Goal: Task Accomplishment & Management: Manage account settings

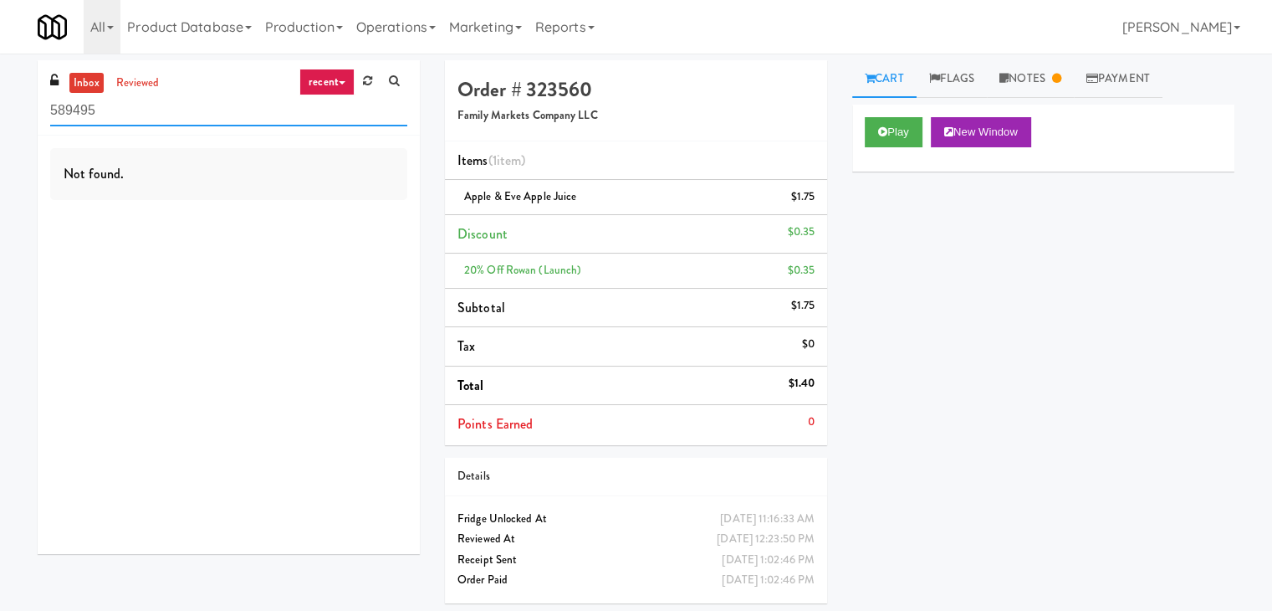
click at [217, 117] on input "589495" at bounding box center [228, 110] width 357 height 31
paste input "The Sur - Cooler"
type input "The Sur - Cooler"
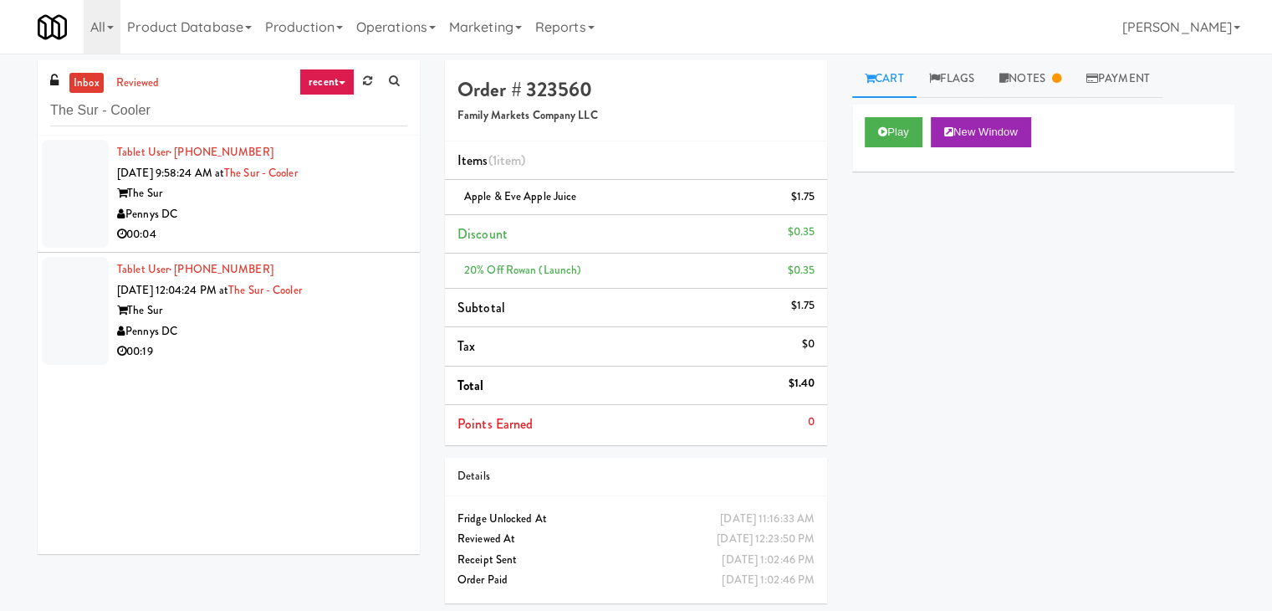
click at [334, 242] on div "00:04" at bounding box center [262, 234] width 290 height 21
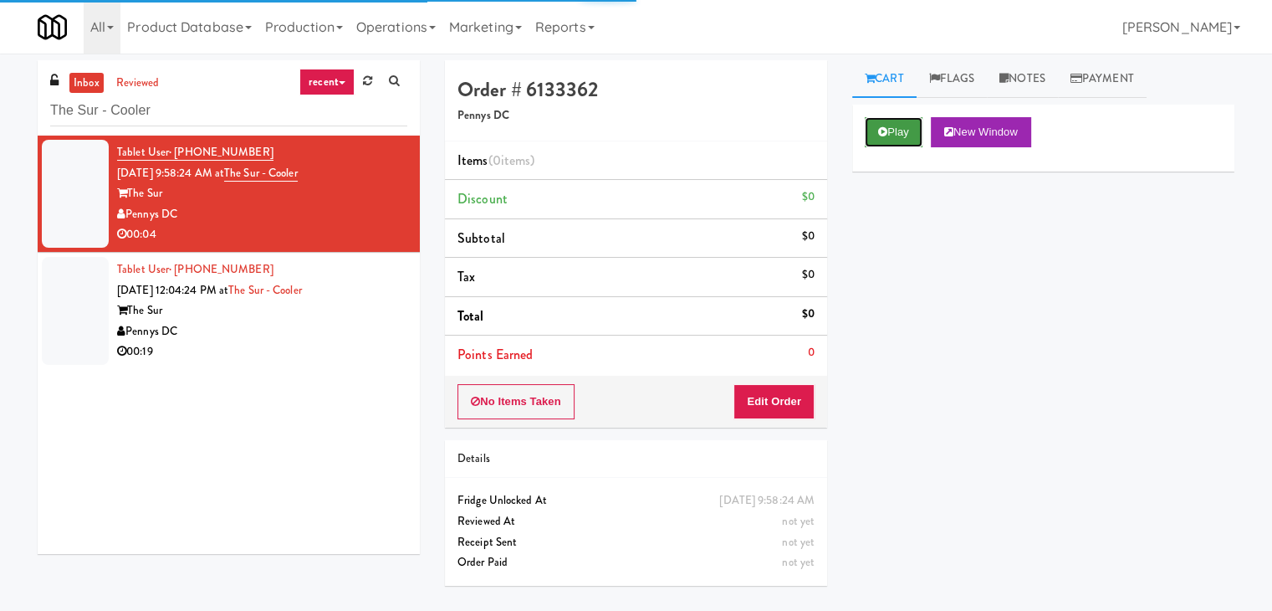
click at [907, 131] on button "Play" at bounding box center [894, 132] width 58 height 30
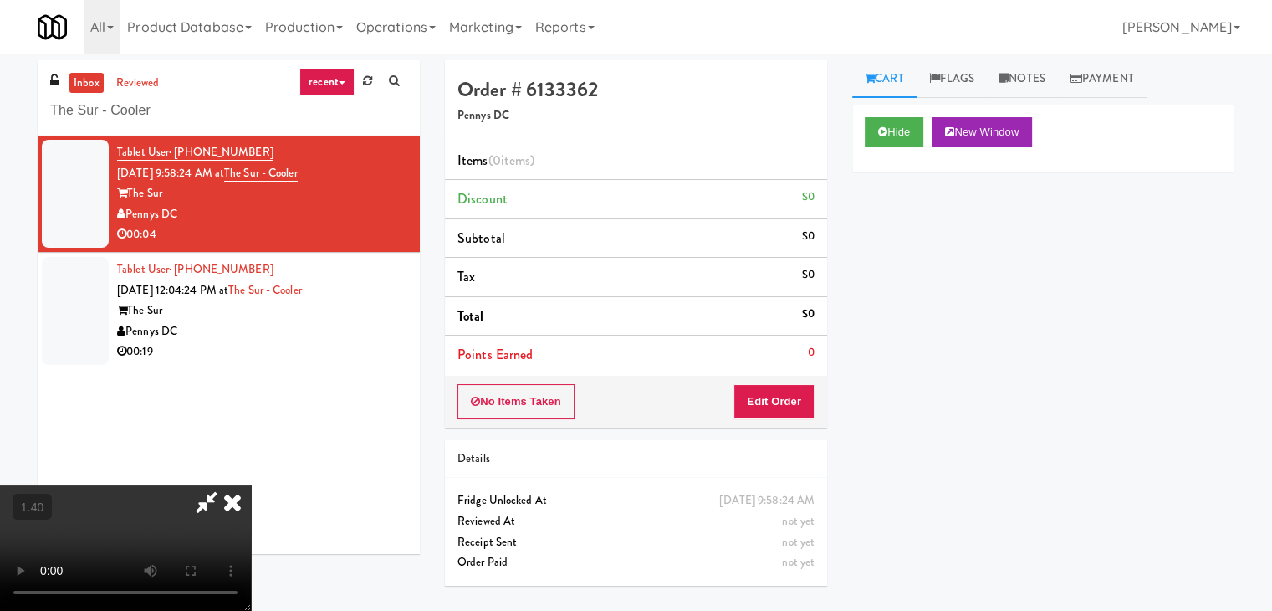
click at [251, 485] on video at bounding box center [125, 547] width 251 height 125
drag, startPoint x: 734, startPoint y: 68, endPoint x: 775, endPoint y: 297, distance: 232.7
click at [251, 485] on icon at bounding box center [232, 501] width 37 height 33
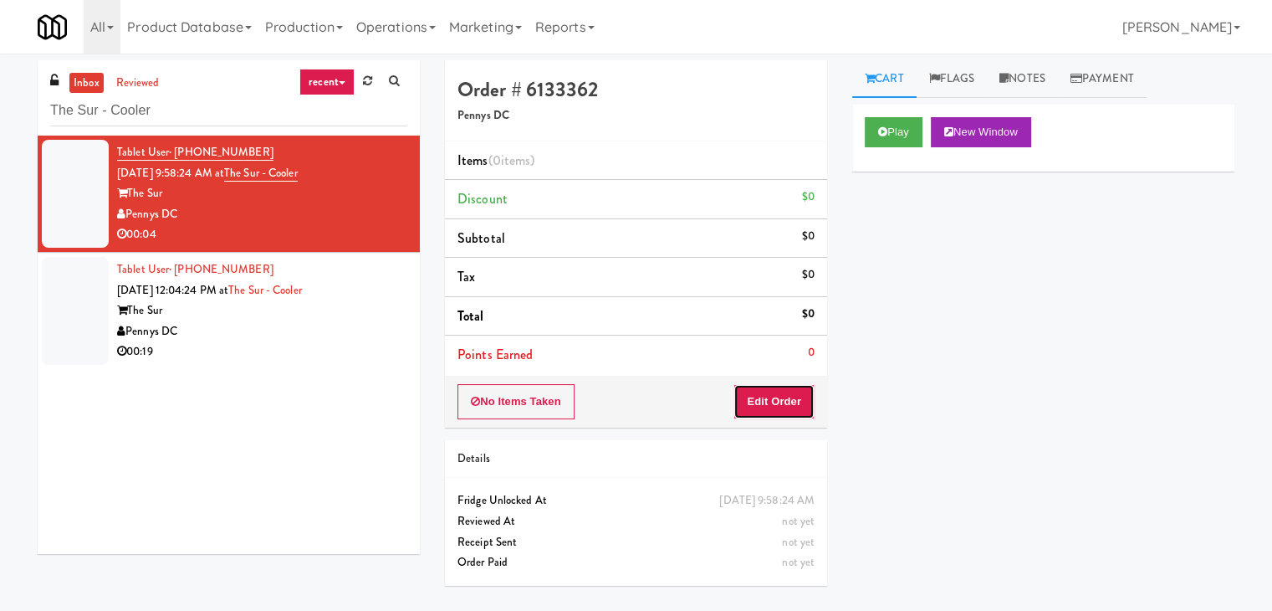
click at [793, 405] on button "Edit Order" at bounding box center [774, 401] width 81 height 35
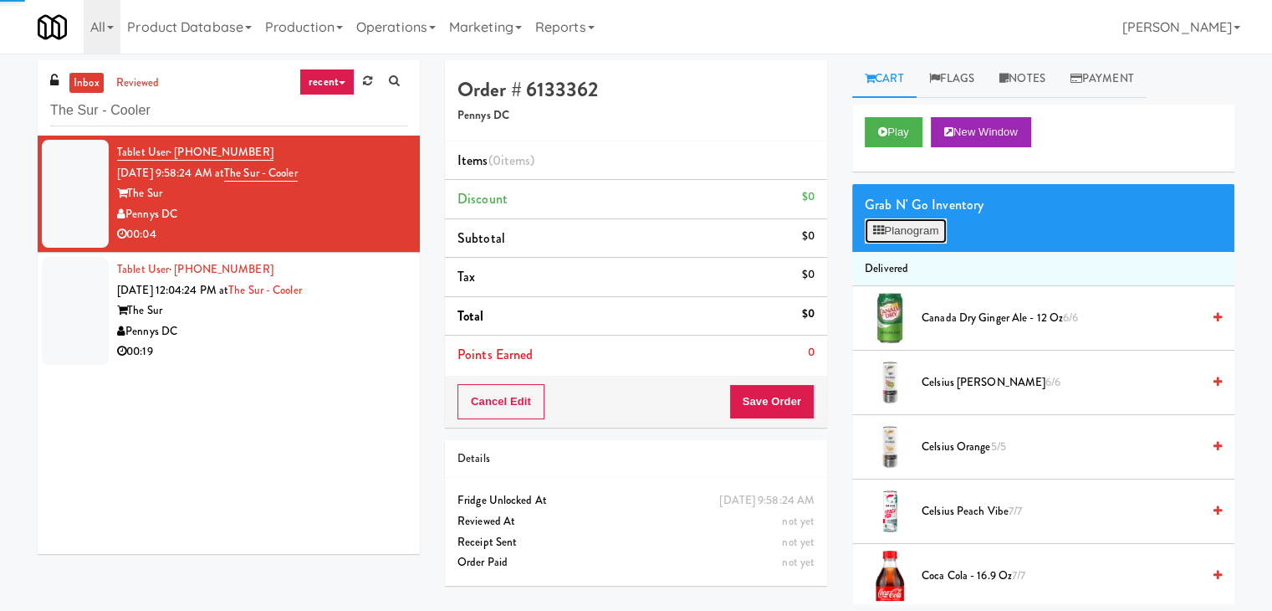
click at [904, 230] on button "Planogram" at bounding box center [906, 230] width 82 height 25
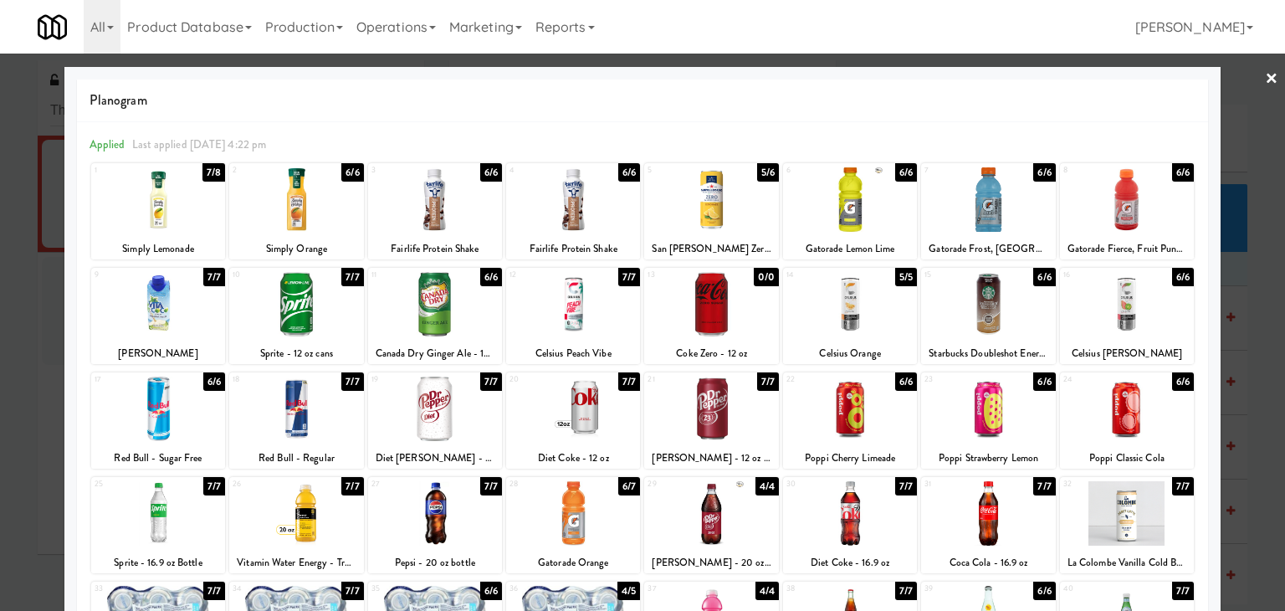
click at [475, 208] on div at bounding box center [435, 199] width 134 height 64
click at [1266, 78] on div at bounding box center [642, 305] width 1285 height 611
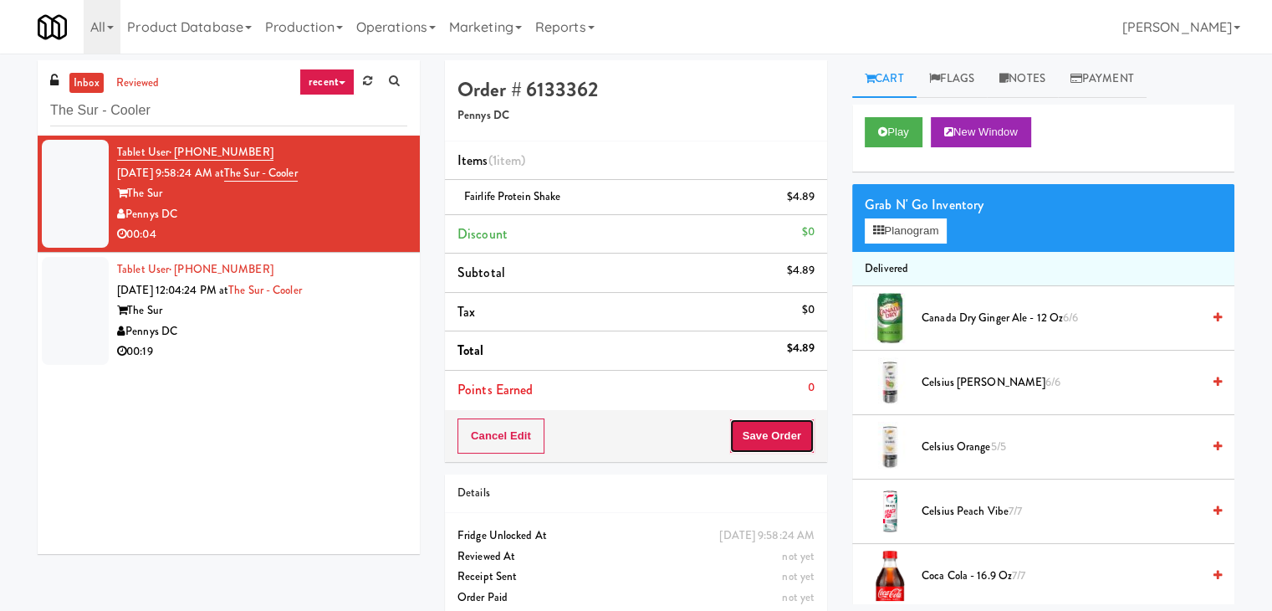
click at [757, 432] on button "Save Order" at bounding box center [771, 435] width 85 height 35
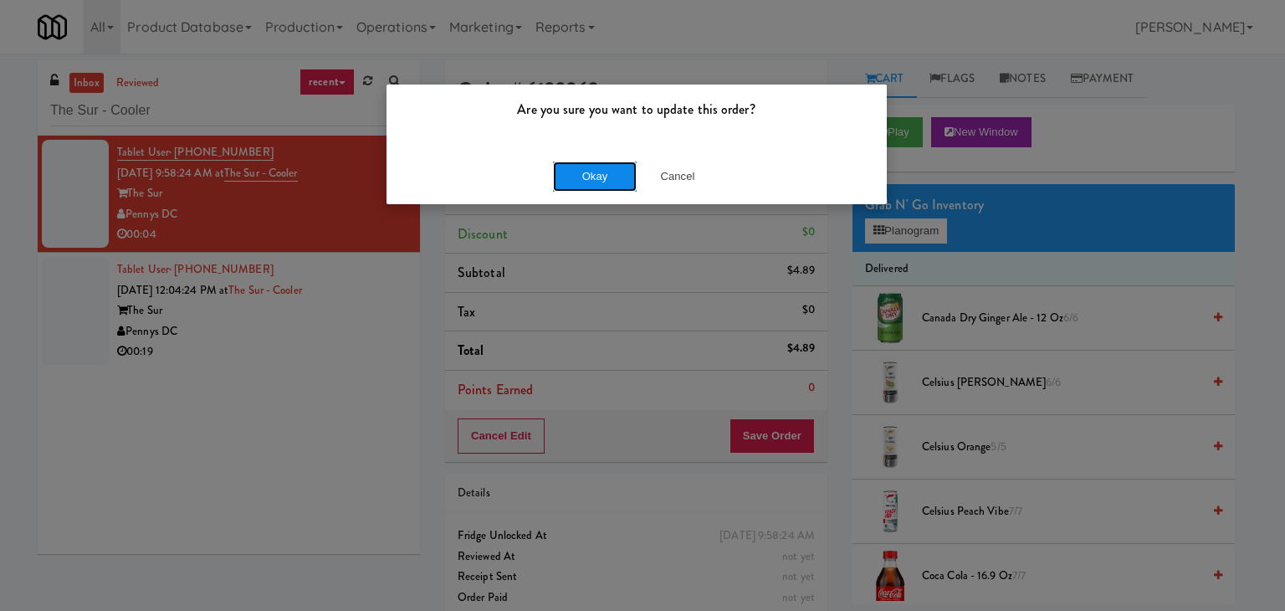
click at [601, 186] on button "Okay" at bounding box center [595, 176] width 84 height 30
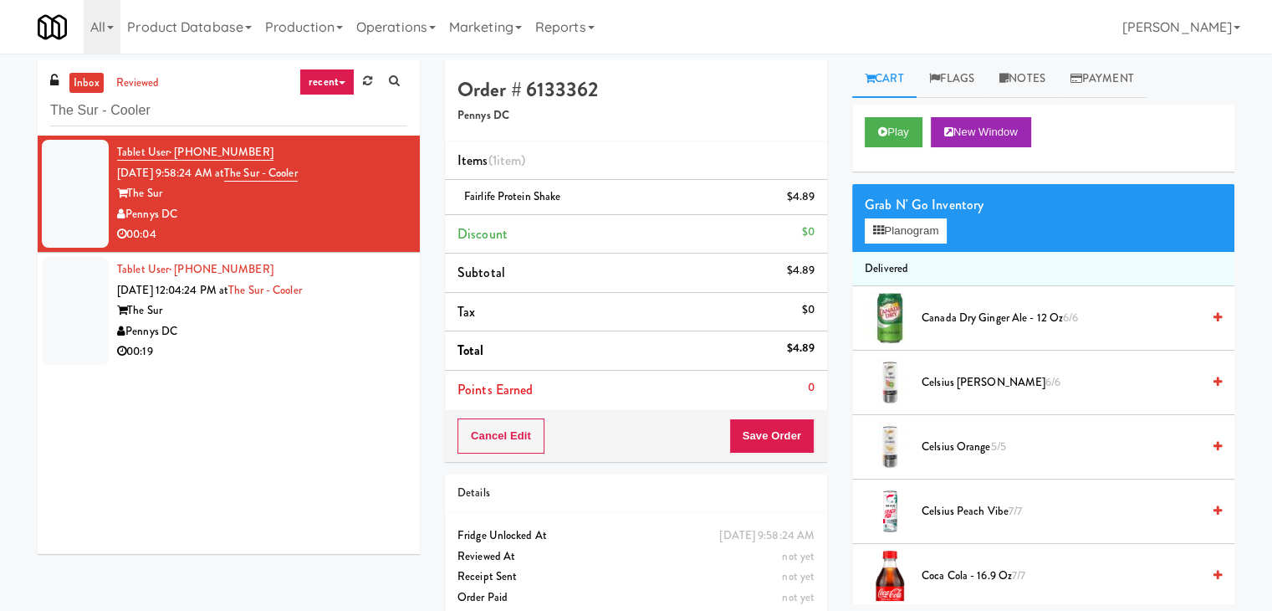
click at [333, 328] on div "Pennys DC" at bounding box center [262, 331] width 290 height 21
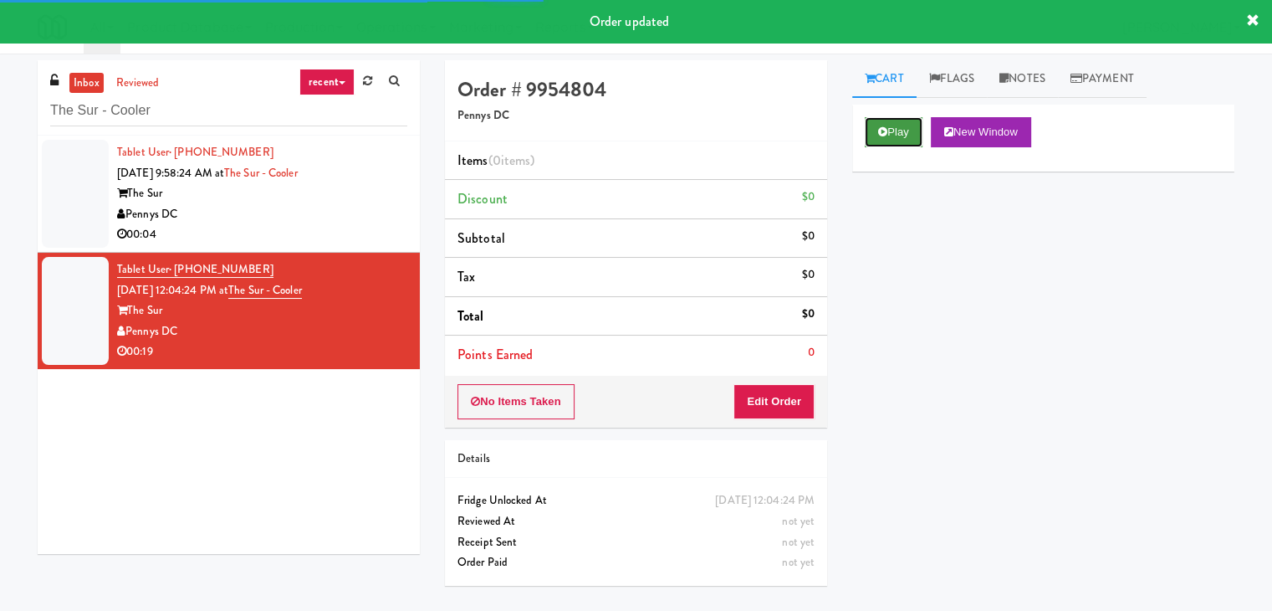
click at [890, 131] on button "Play" at bounding box center [894, 132] width 58 height 30
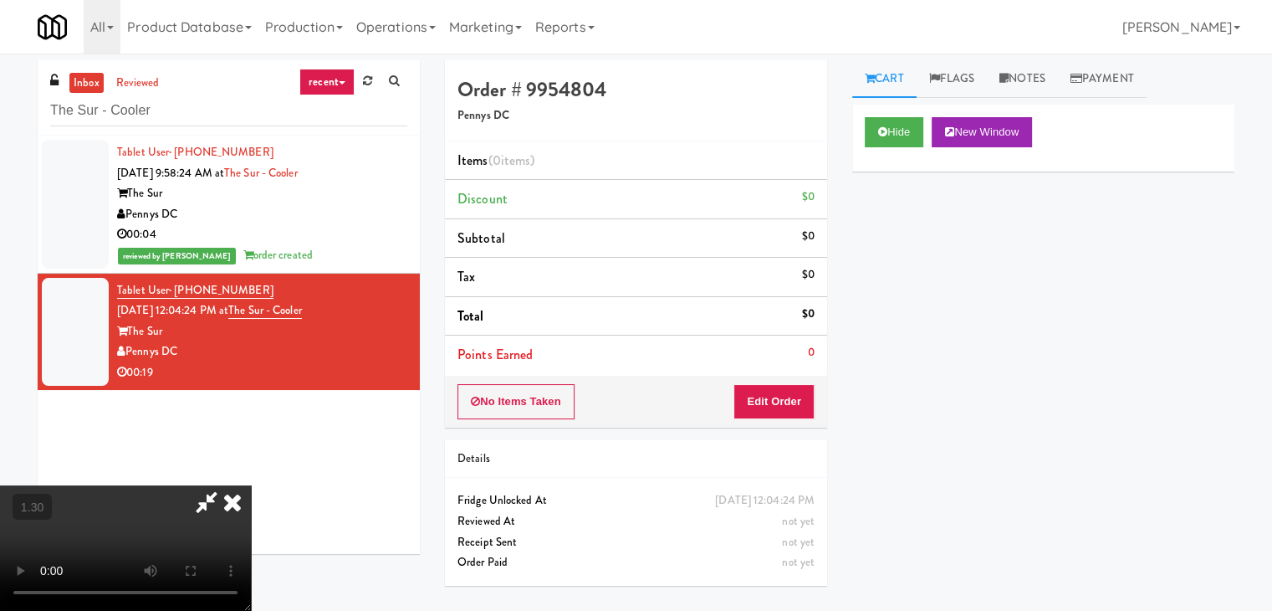
click at [251, 485] on video at bounding box center [125, 547] width 251 height 125
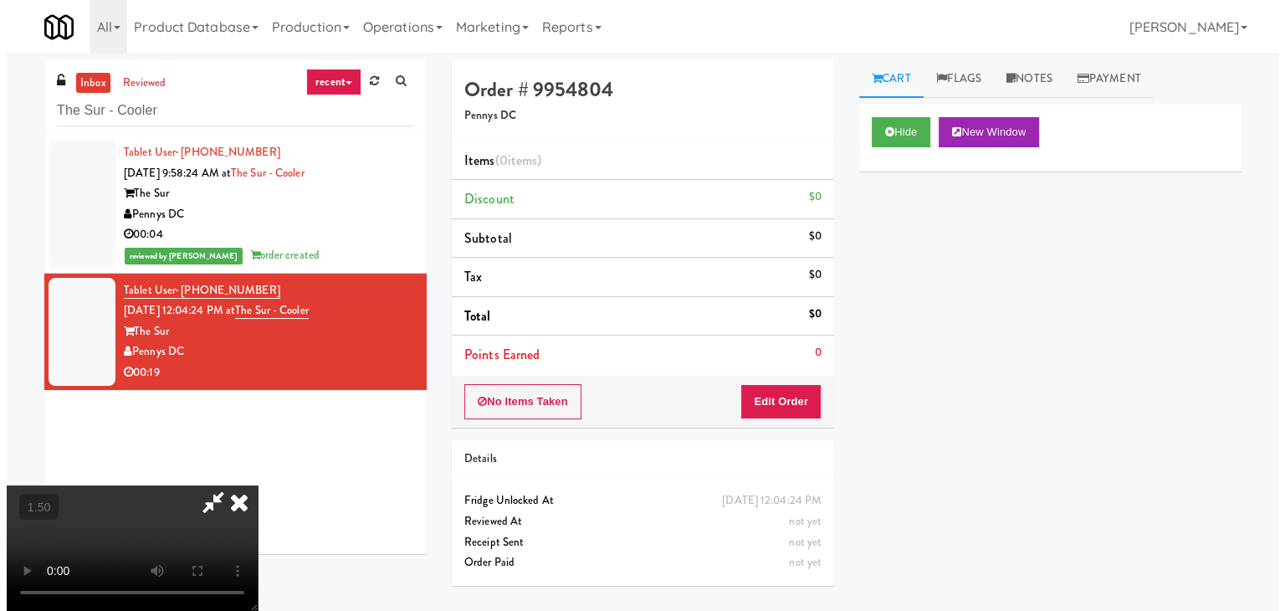
scroll to position [0, 0]
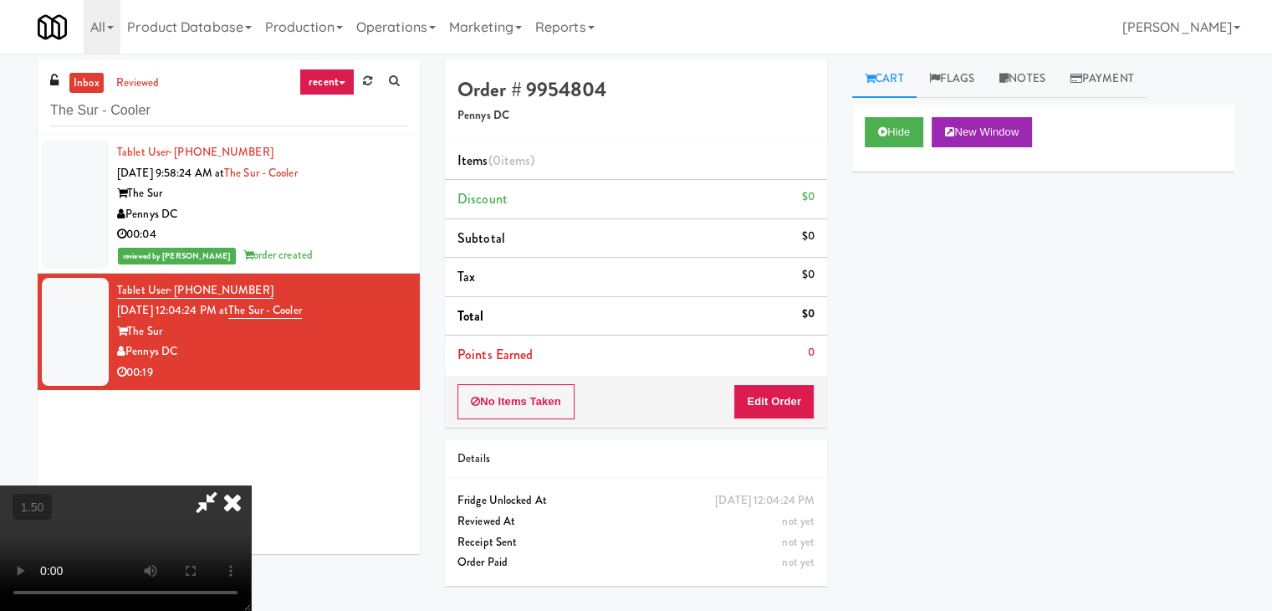
drag, startPoint x: 741, startPoint y: 70, endPoint x: 759, endPoint y: 198, distance: 129.2
click at [251, 485] on icon at bounding box center [232, 501] width 37 height 33
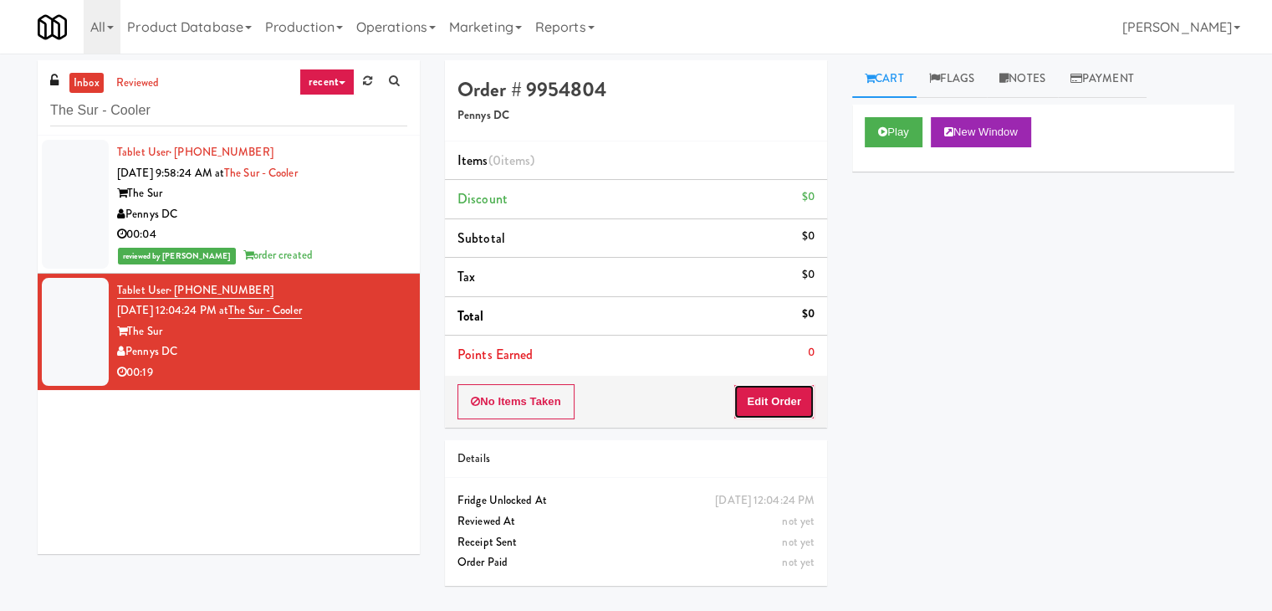
click at [784, 402] on button "Edit Order" at bounding box center [774, 401] width 81 height 35
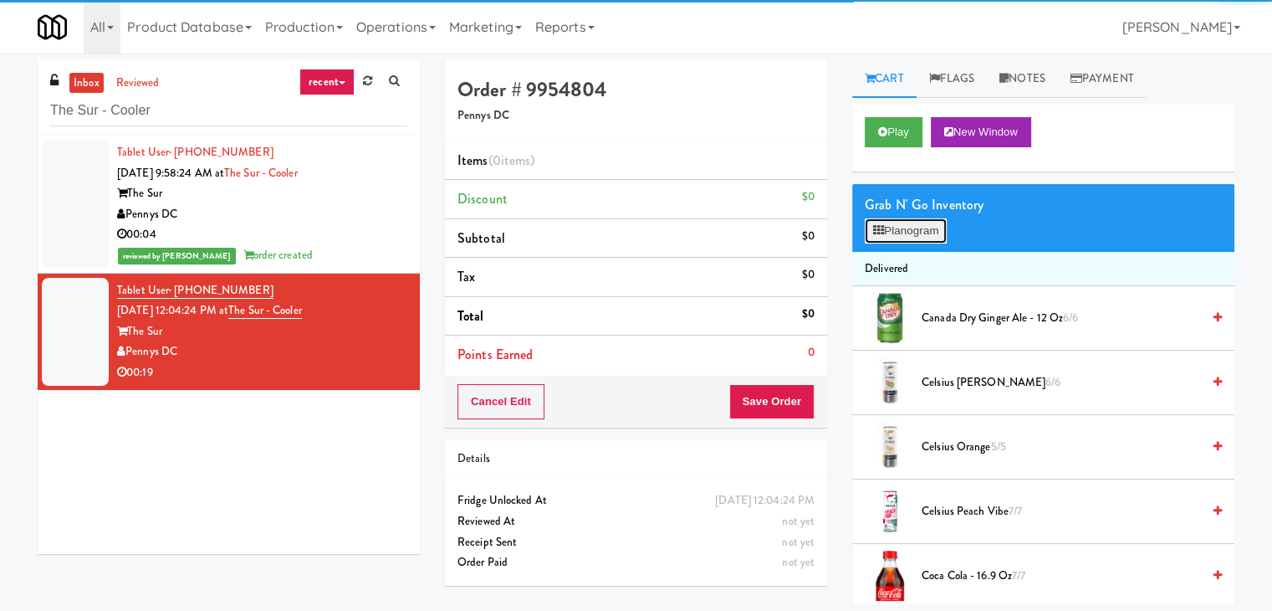
click at [925, 238] on button "Planogram" at bounding box center [906, 230] width 82 height 25
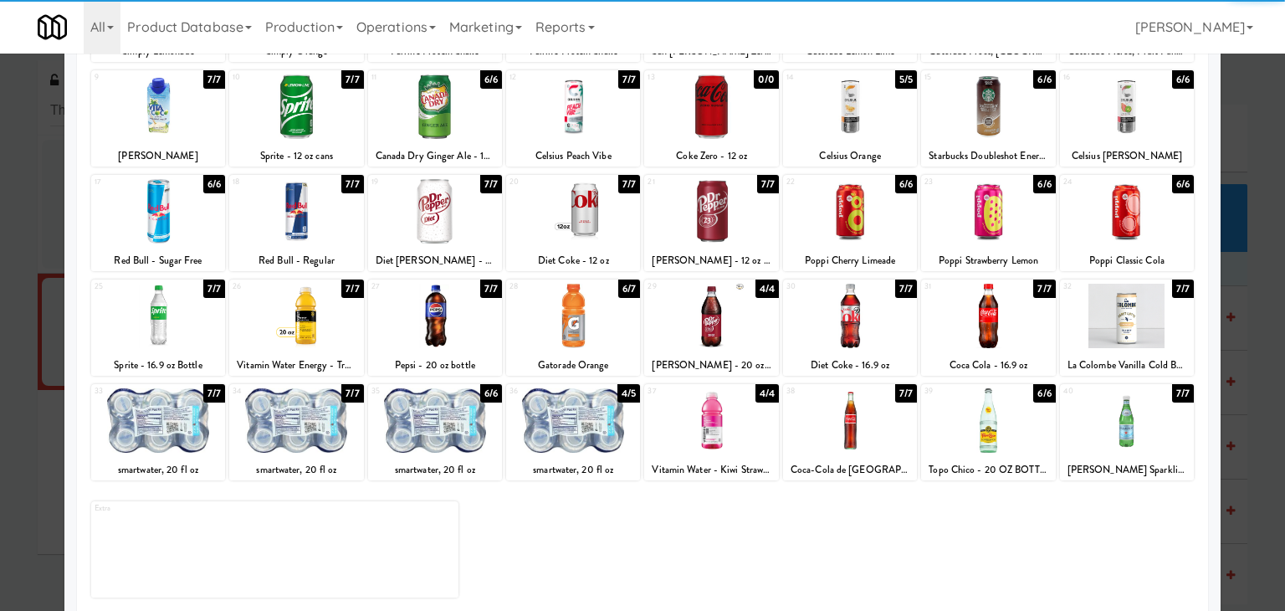
scroll to position [211, 0]
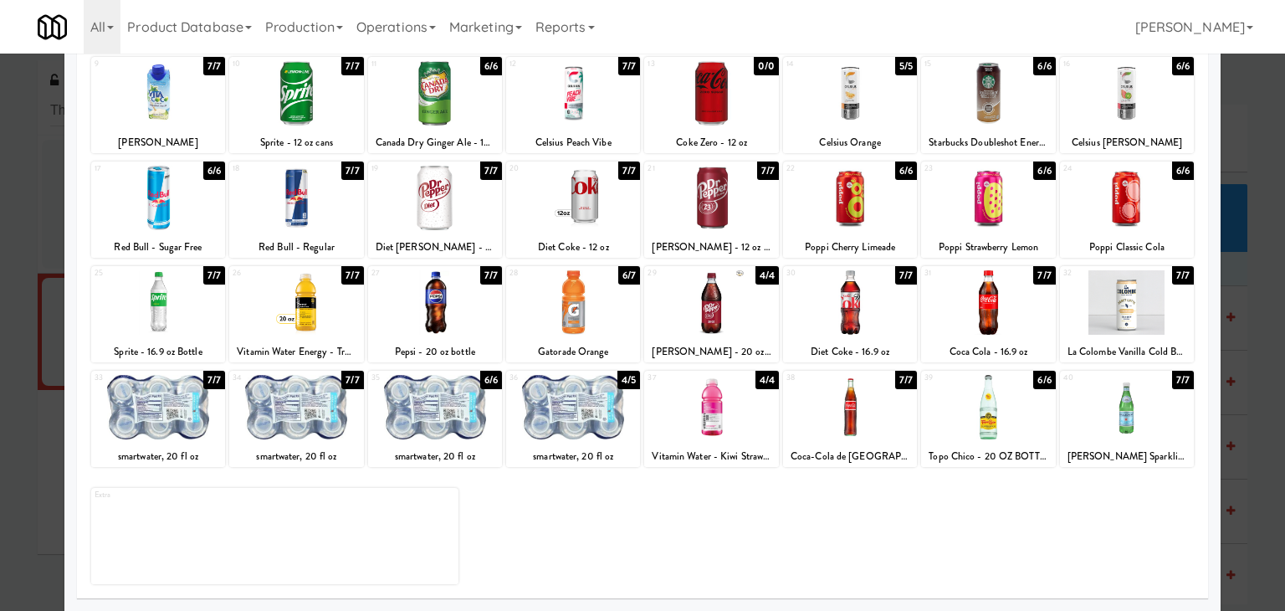
click at [843, 402] on div at bounding box center [850, 407] width 134 height 64
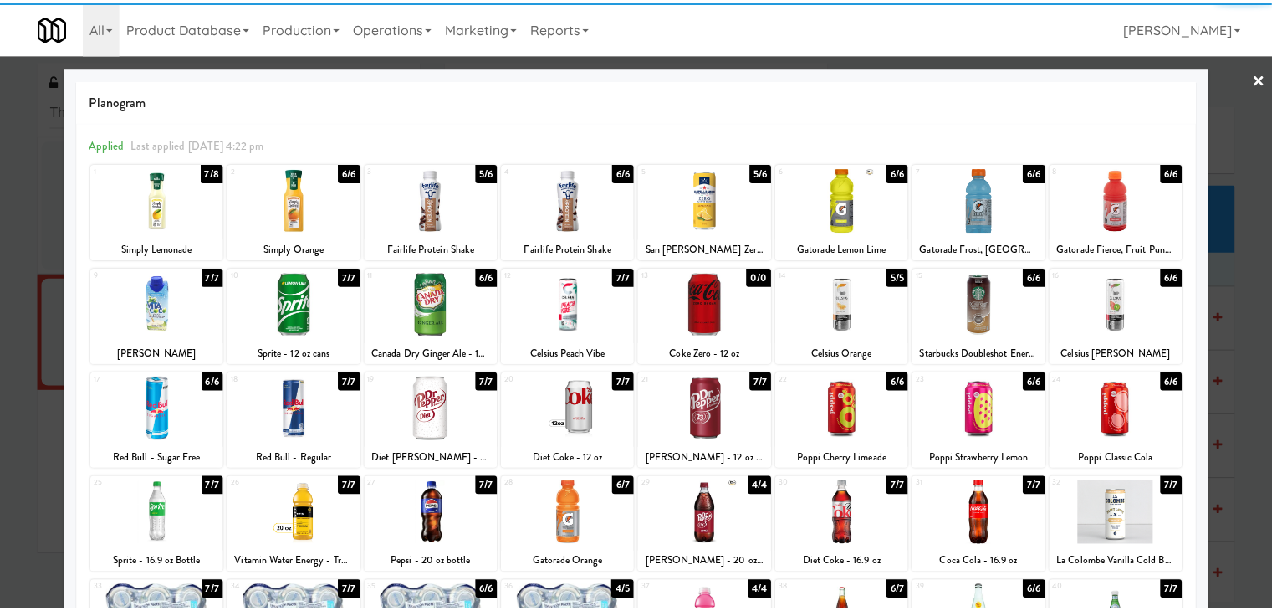
scroll to position [0, 0]
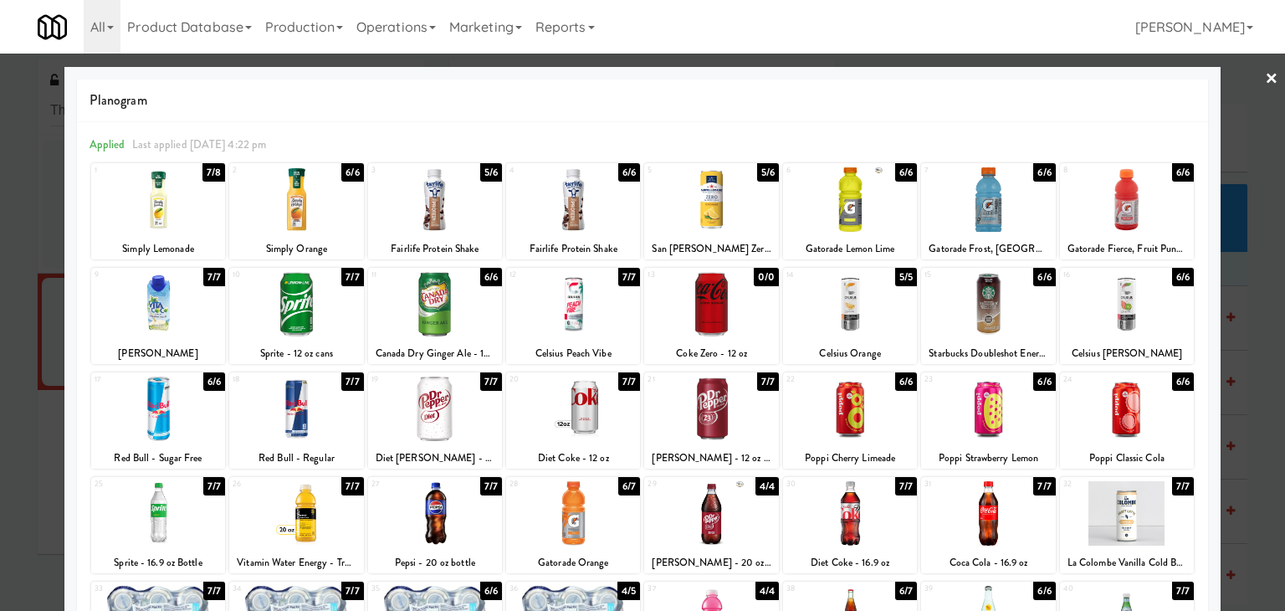
click at [276, 302] on div at bounding box center [296, 304] width 134 height 64
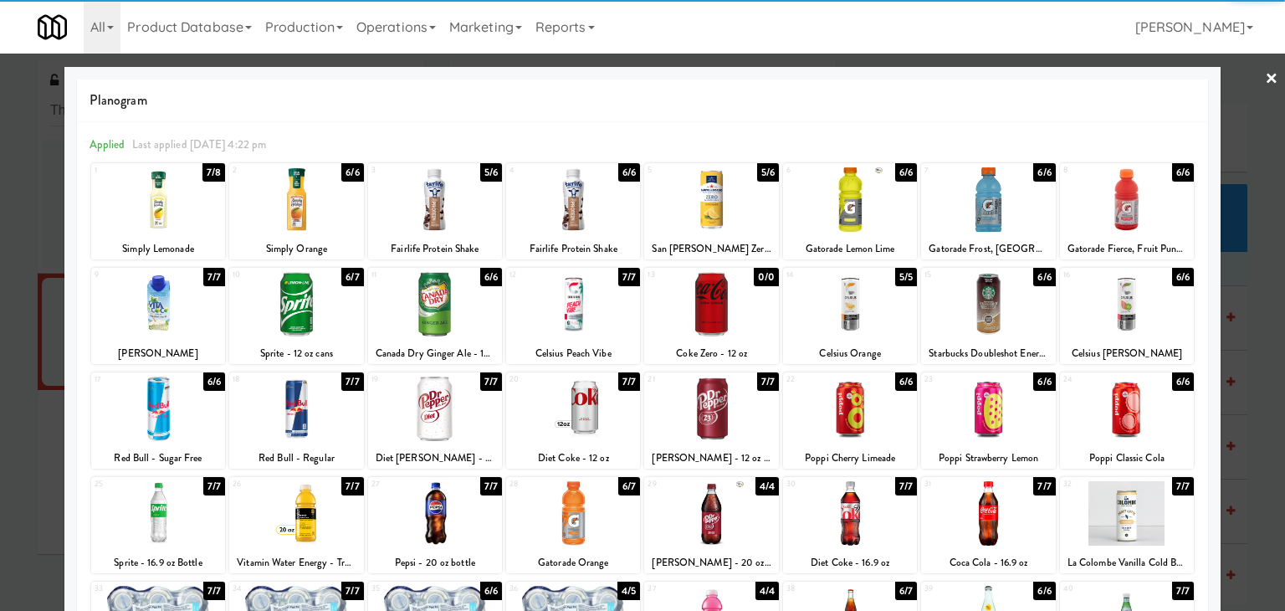
drag, startPoint x: 1260, startPoint y: 76, endPoint x: 1158, endPoint y: 84, distance: 102.4
click at [1265, 76] on link "×" at bounding box center [1271, 80] width 13 height 52
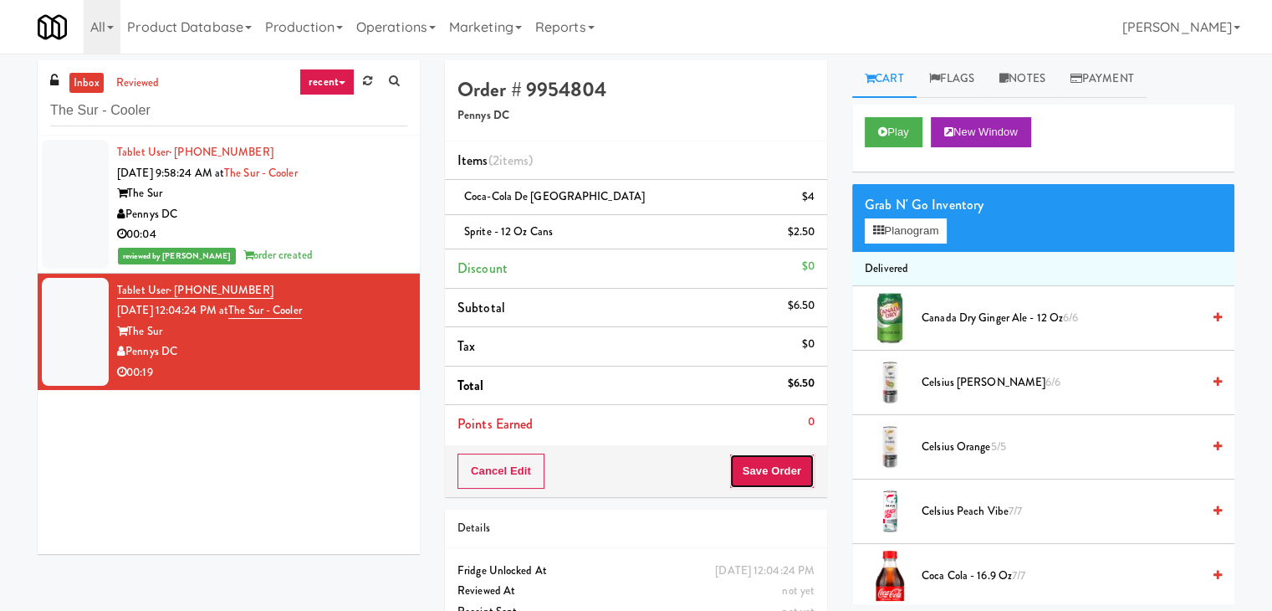
click at [770, 468] on button "Save Order" at bounding box center [771, 470] width 85 height 35
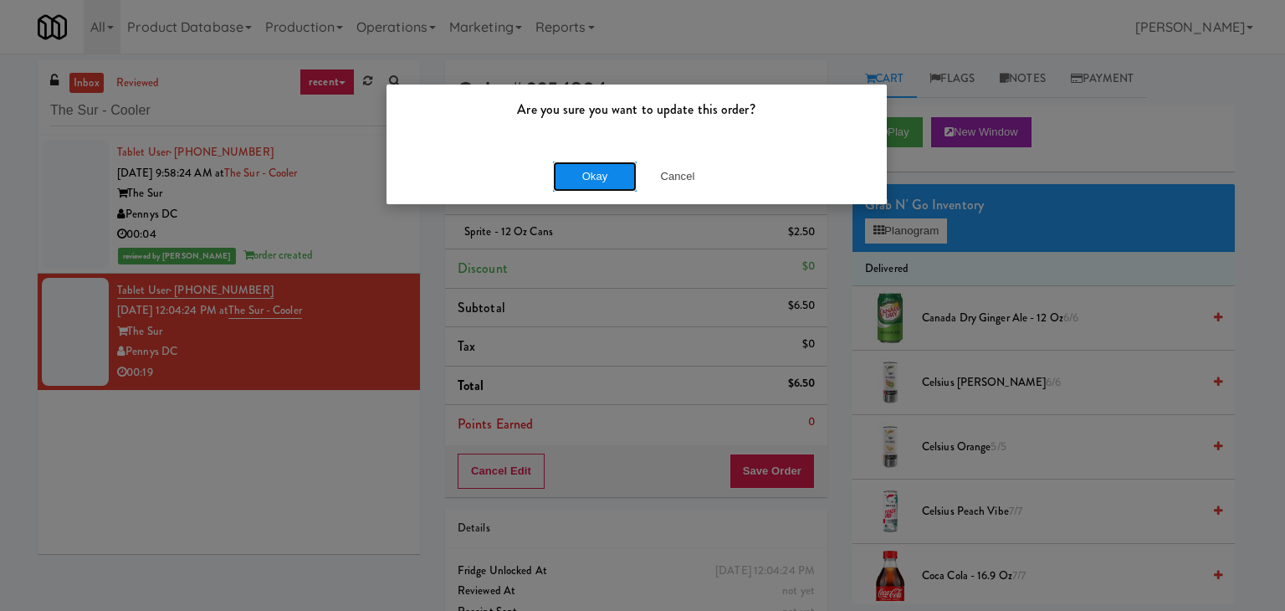
click at [611, 174] on button "Okay" at bounding box center [595, 176] width 84 height 30
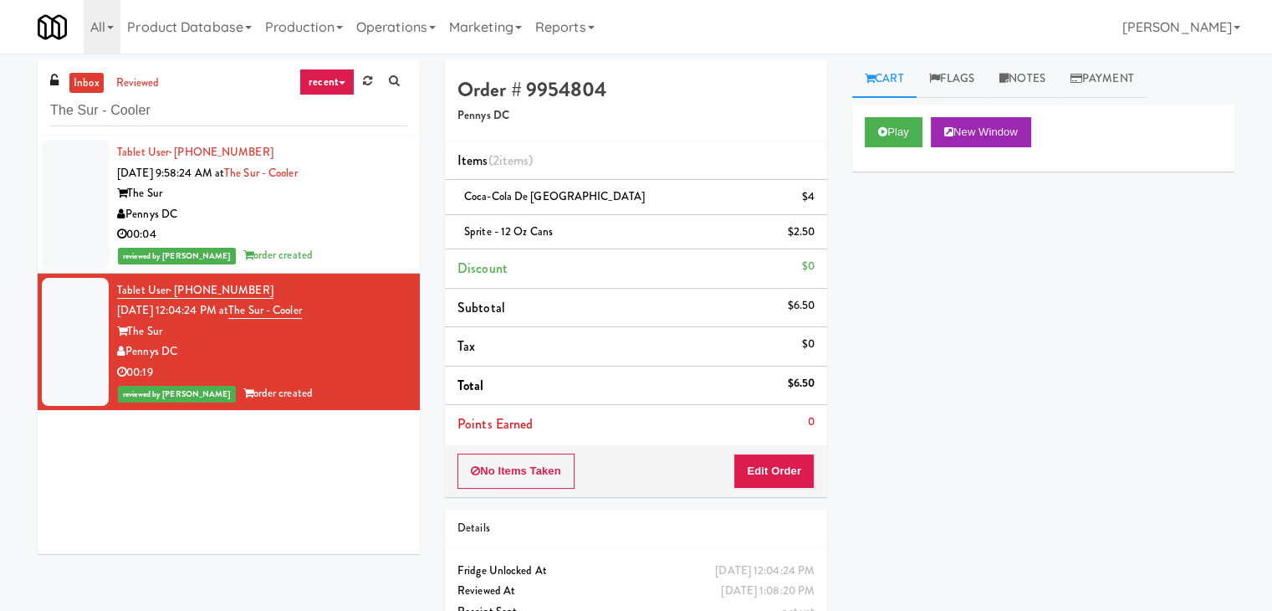
click at [196, 131] on div "inbox reviewed recent all unclear take inventory issue suspicious failed recent…" at bounding box center [229, 97] width 382 height 75
click at [195, 118] on input "The Sur - Cooler" at bounding box center [228, 110] width 357 height 31
paste input "Healthtrax Cafe Food"
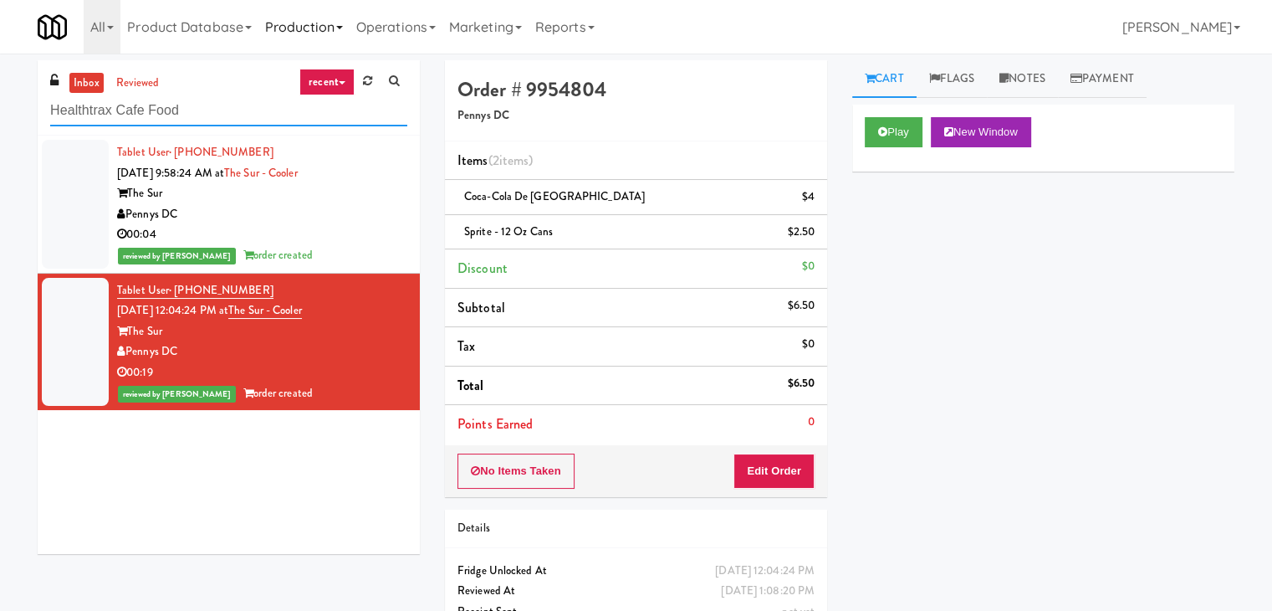
type input "Healthtrax Cafe Food"
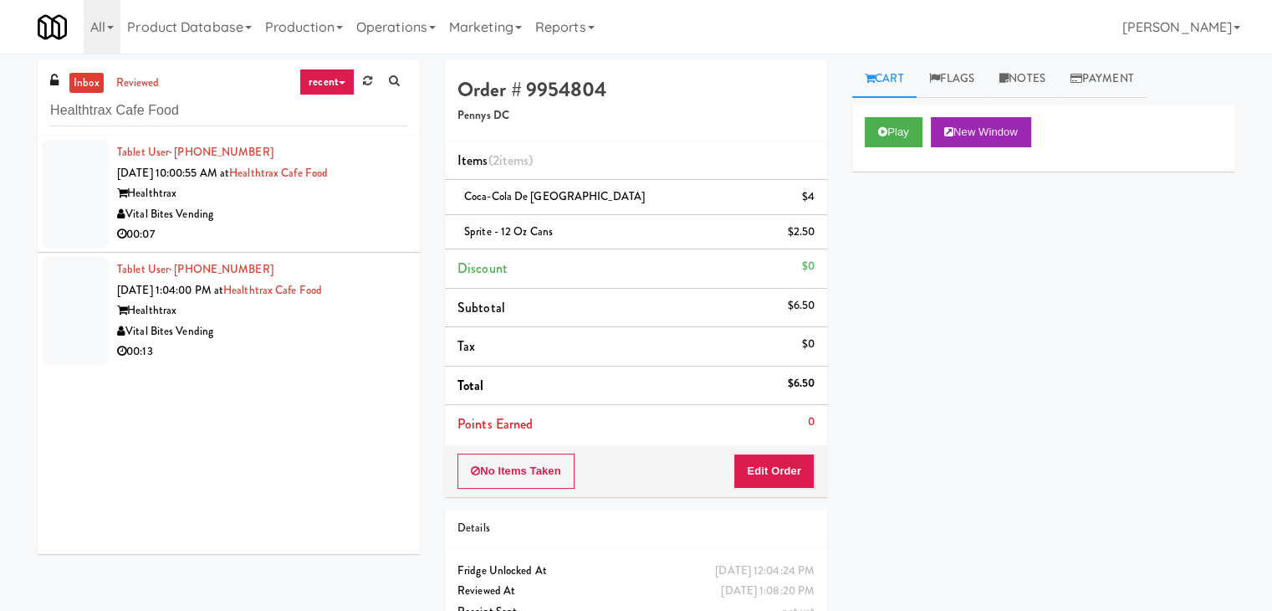
click at [351, 224] on div "00:07" at bounding box center [262, 234] width 290 height 21
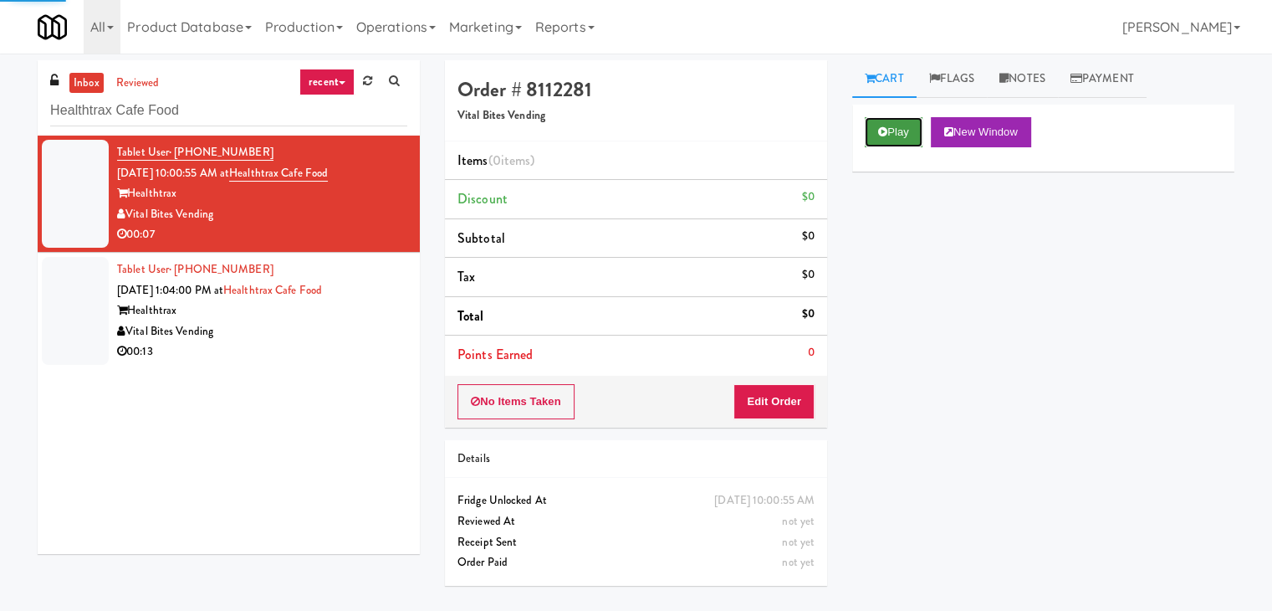
click at [896, 140] on button "Play" at bounding box center [894, 132] width 58 height 30
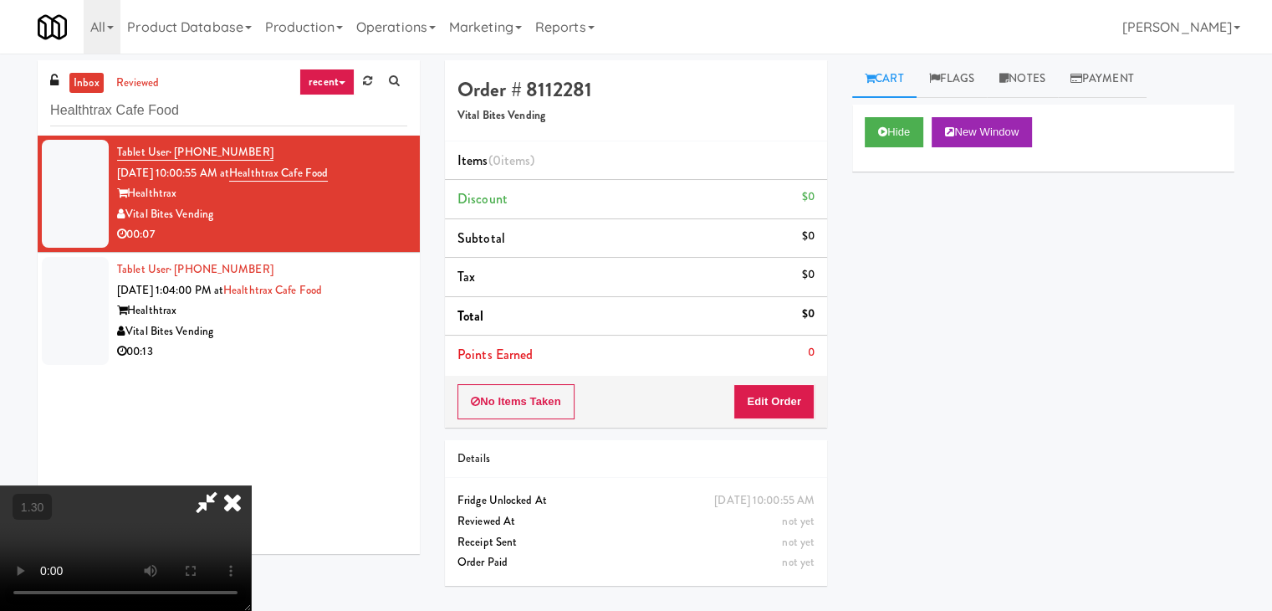
click at [251, 485] on video at bounding box center [125, 547] width 251 height 125
click at [251, 485] on icon at bounding box center [232, 501] width 37 height 33
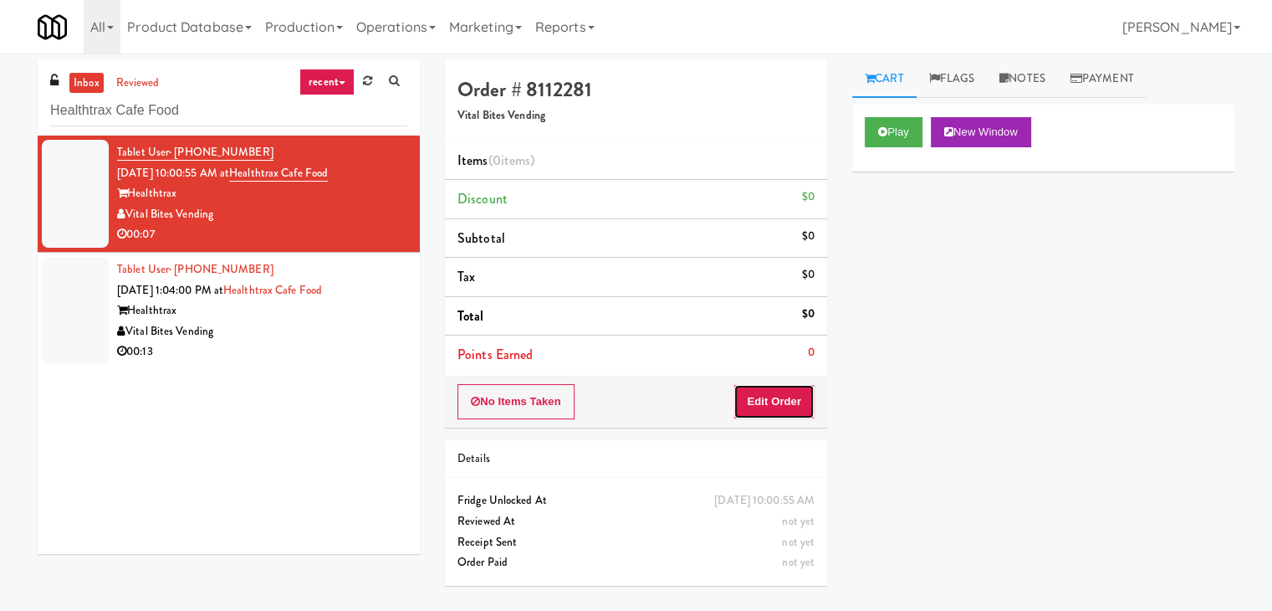
drag, startPoint x: 767, startPoint y: 406, endPoint x: 833, endPoint y: 340, distance: 92.9
click at [767, 405] on button "Edit Order" at bounding box center [774, 401] width 81 height 35
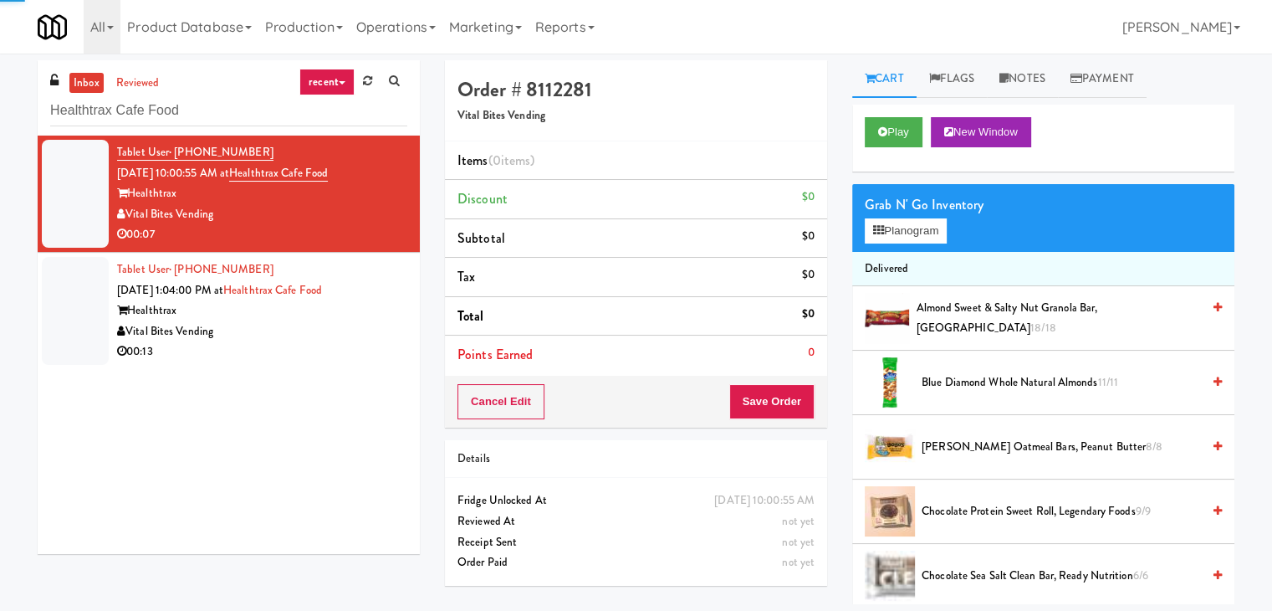
click at [927, 195] on div "Grab N' Go Inventory" at bounding box center [1043, 204] width 357 height 25
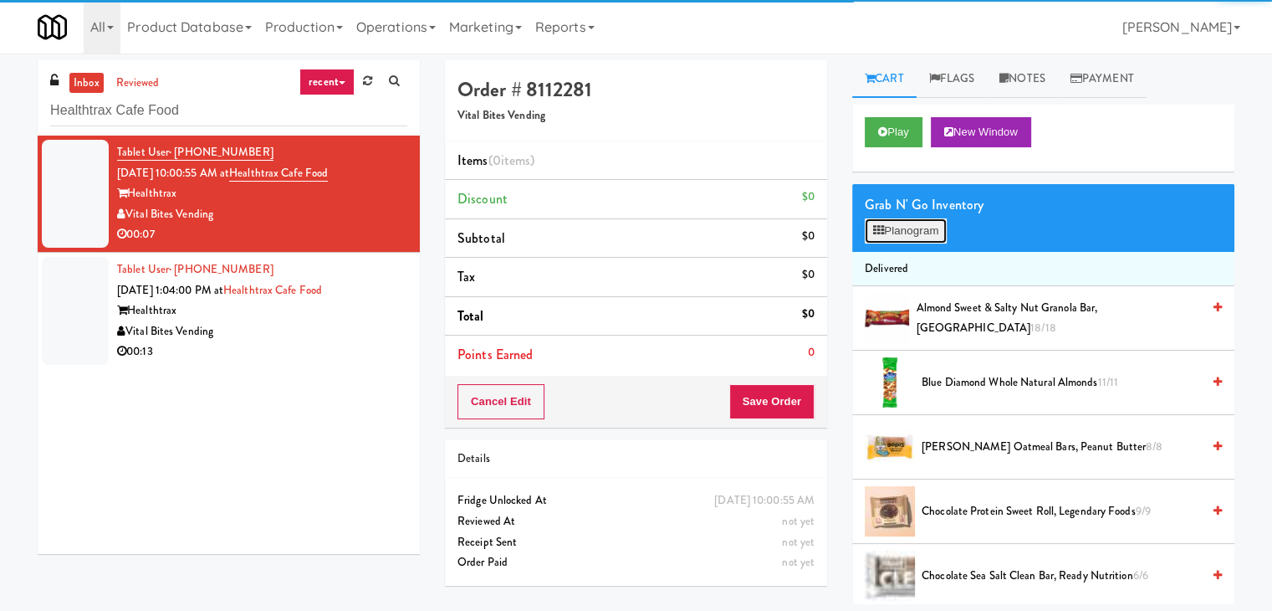
click at [925, 223] on button "Planogram" at bounding box center [906, 230] width 82 height 25
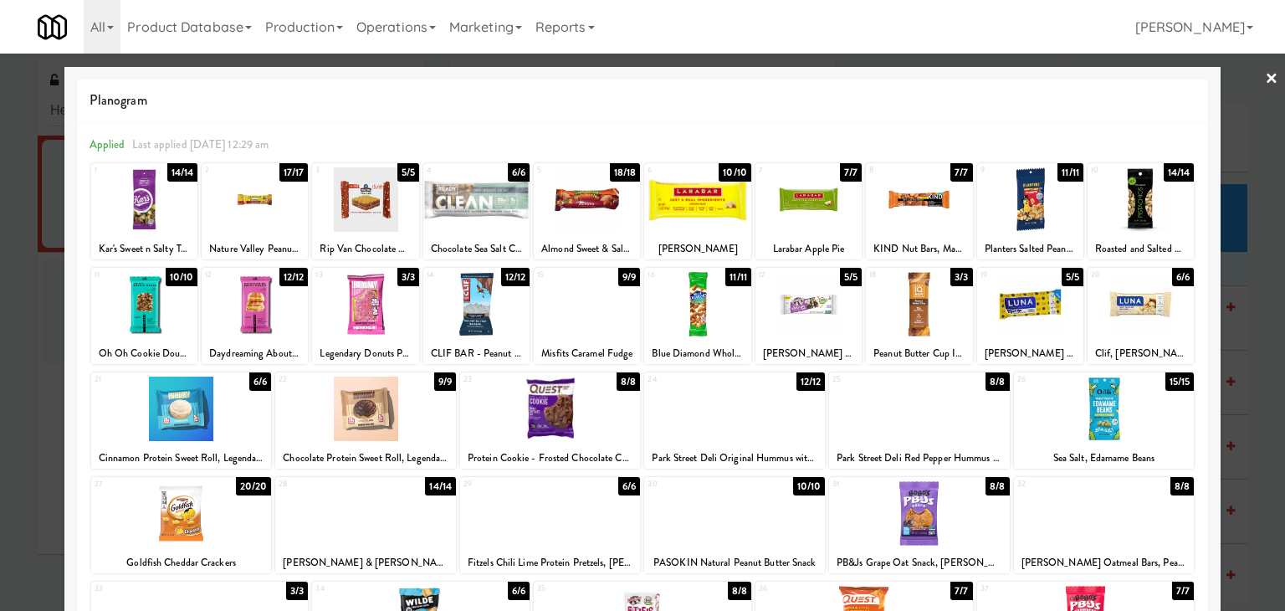
click at [475, 299] on div at bounding box center [476, 304] width 106 height 64
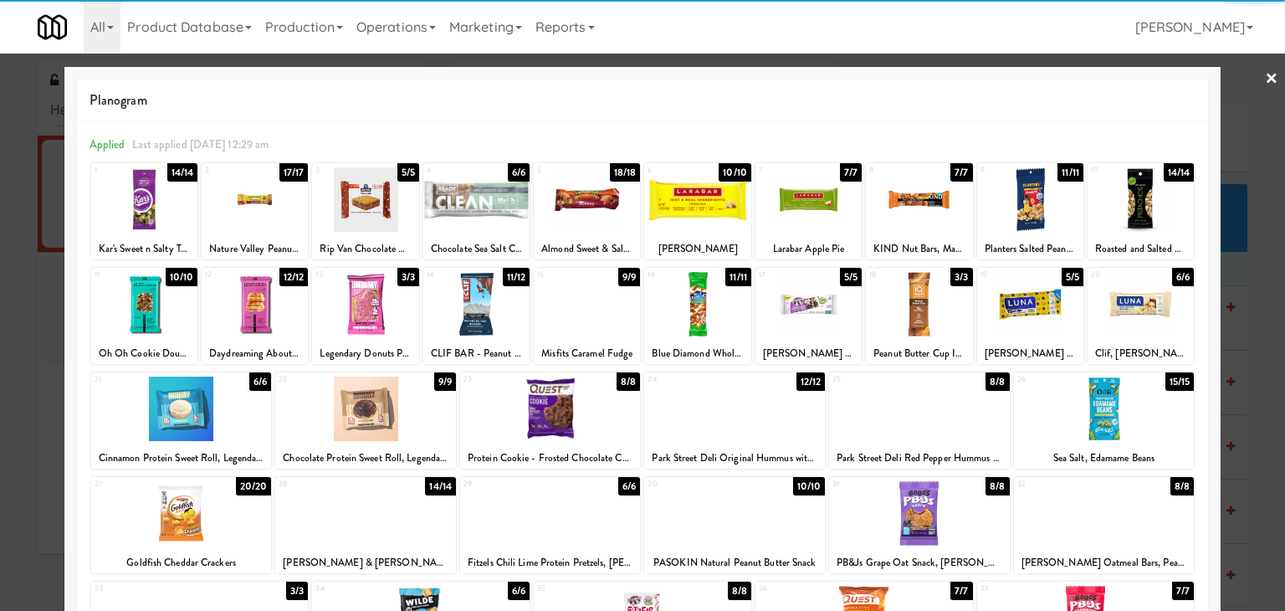
click at [1265, 72] on link "×" at bounding box center [1271, 80] width 13 height 52
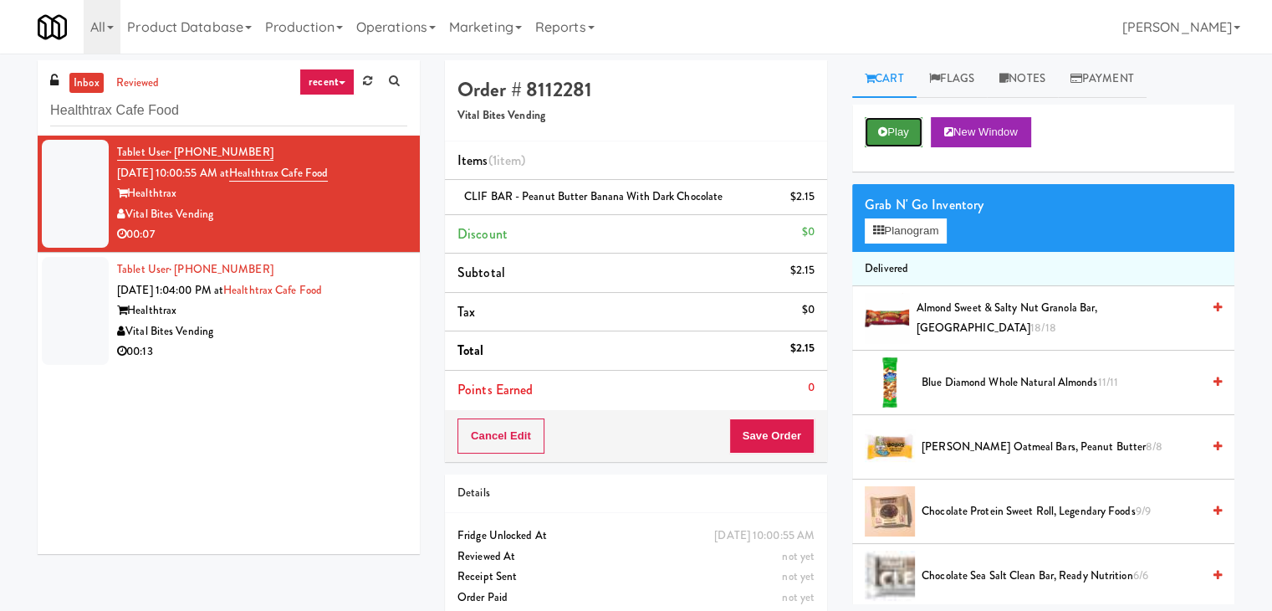
click at [896, 133] on button "Play" at bounding box center [894, 132] width 58 height 30
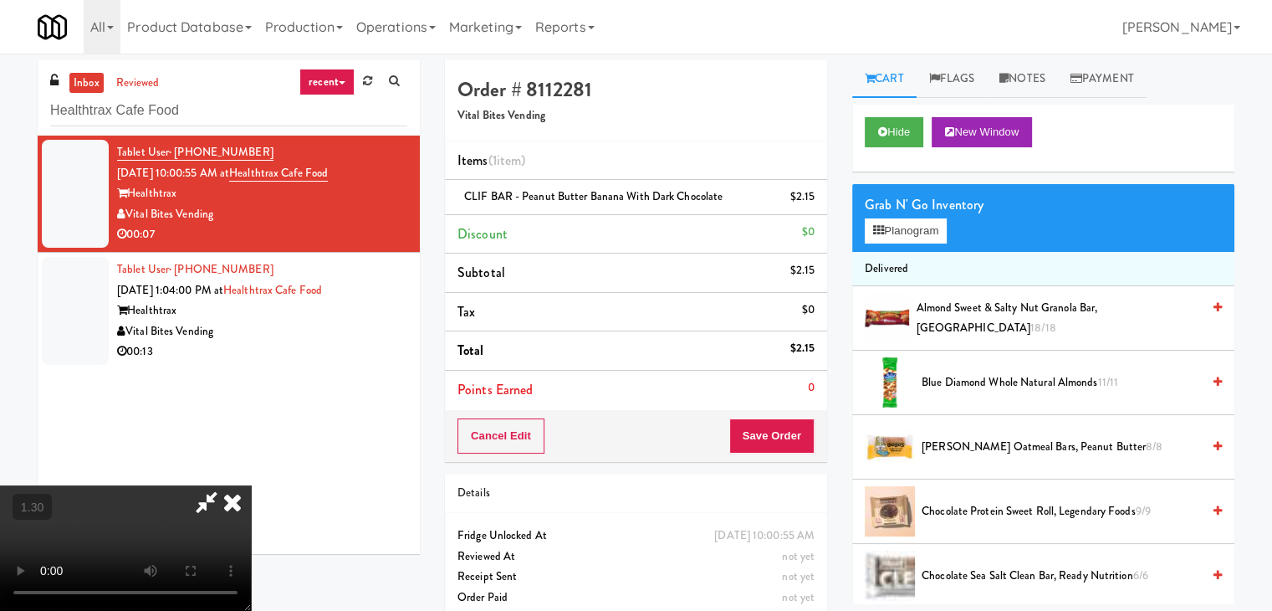
click at [251, 485] on video at bounding box center [125, 547] width 251 height 125
click at [226, 485] on icon at bounding box center [206, 501] width 38 height 33
click at [251, 485] on icon at bounding box center [232, 501] width 37 height 33
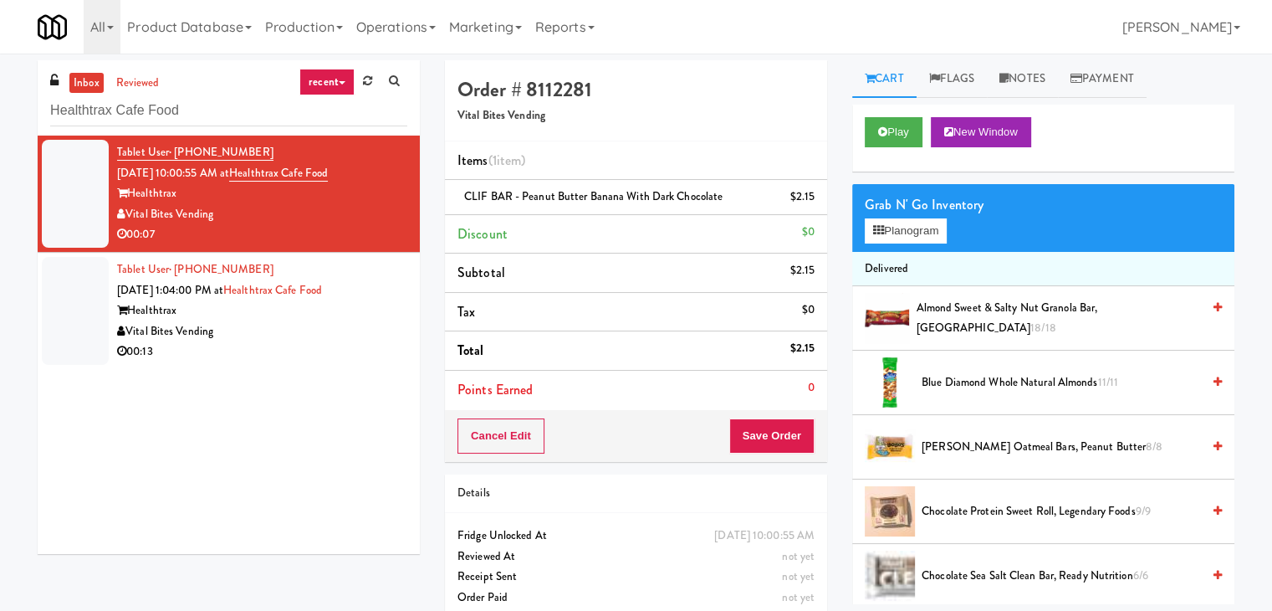
scroll to position [418, 0]
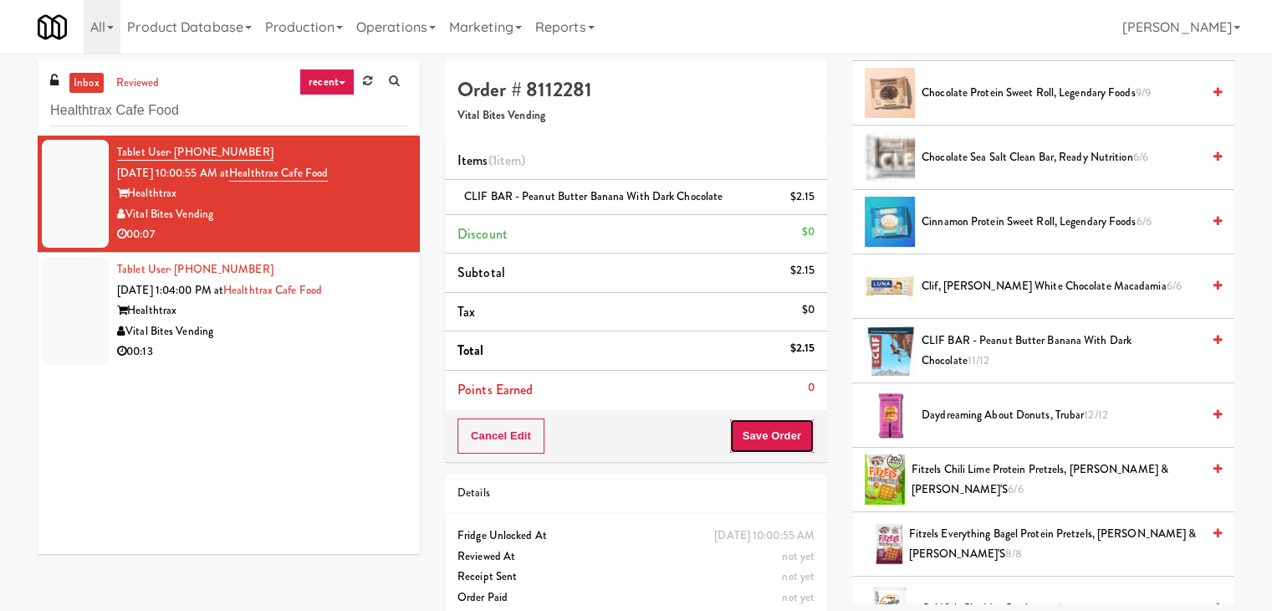
click at [789, 437] on button "Save Order" at bounding box center [771, 435] width 85 height 35
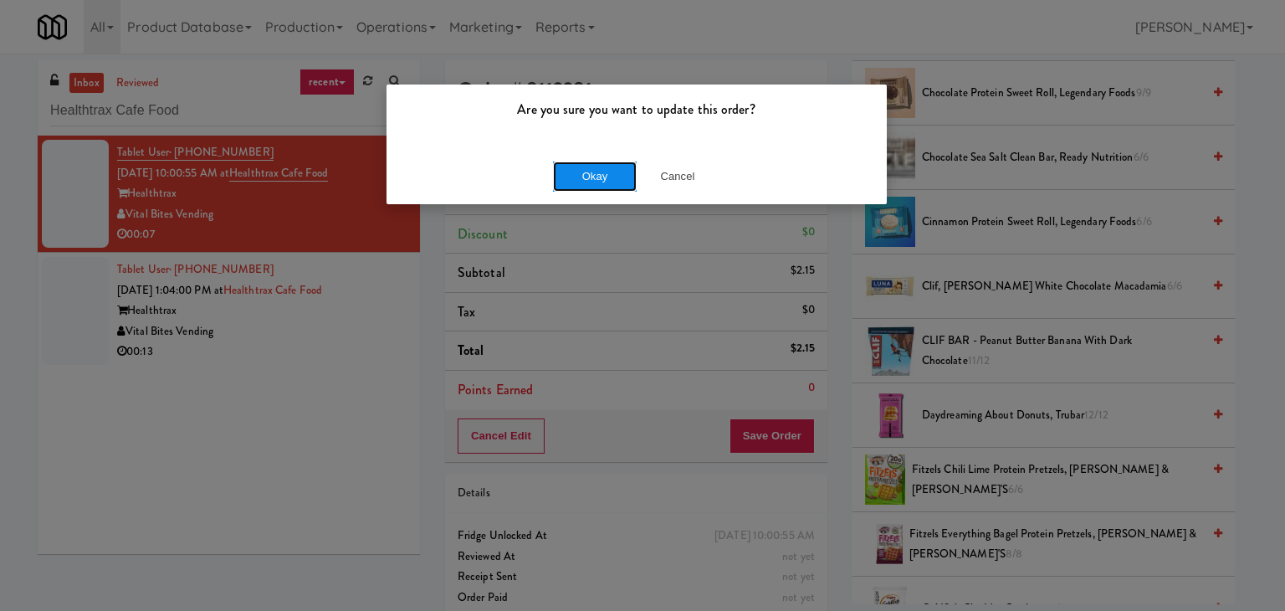
click at [594, 175] on button "Okay" at bounding box center [595, 176] width 84 height 30
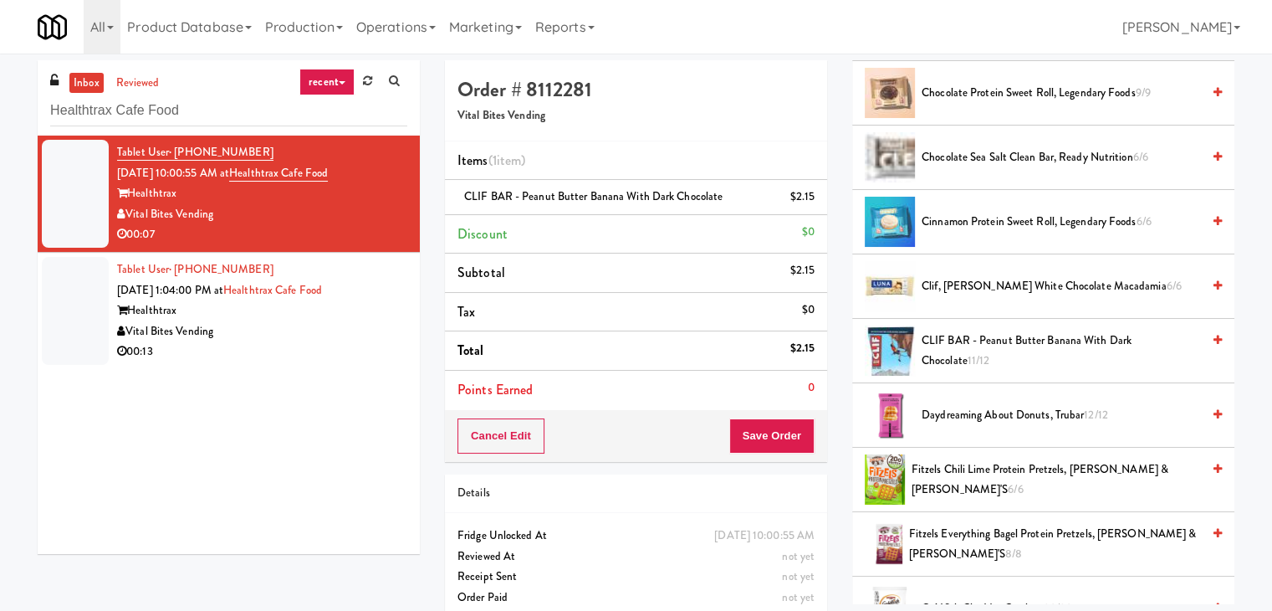
click at [362, 326] on div "Vital Bites Vending" at bounding box center [262, 331] width 290 height 21
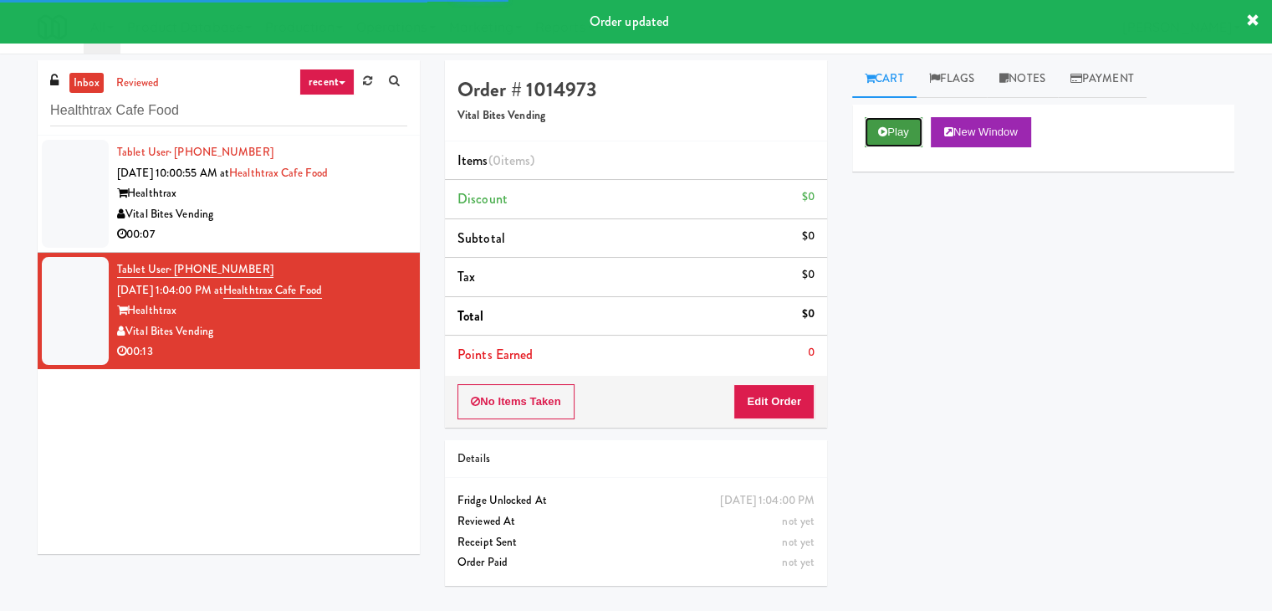
click at [882, 130] on icon at bounding box center [882, 131] width 9 height 11
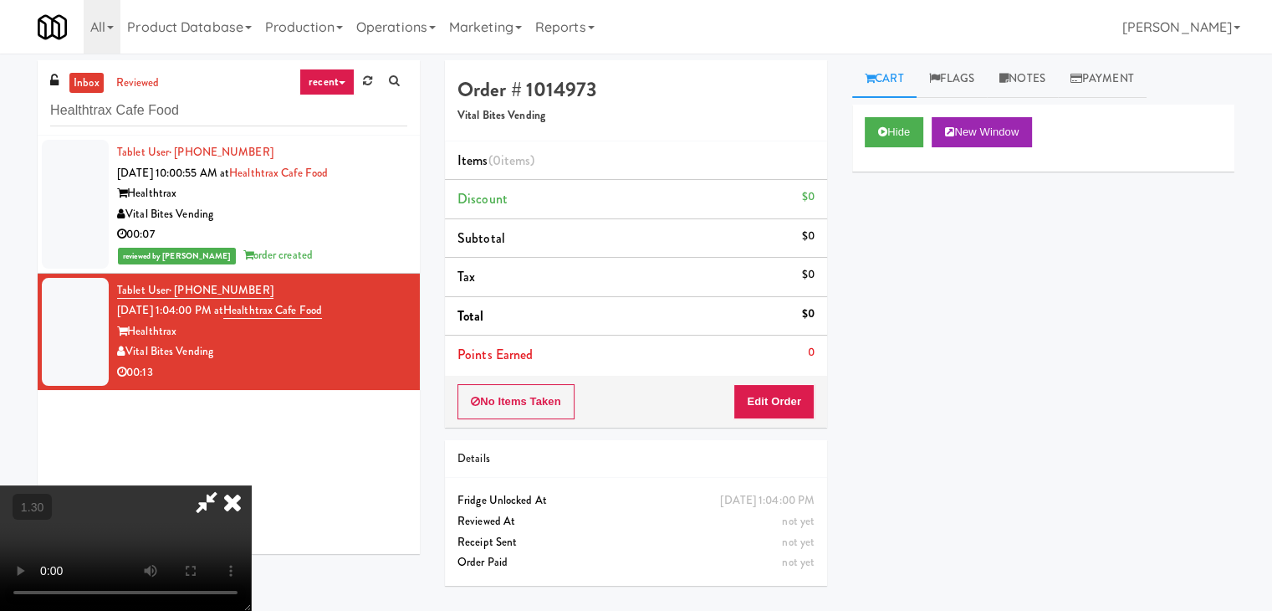
click at [251, 485] on video at bounding box center [125, 547] width 251 height 125
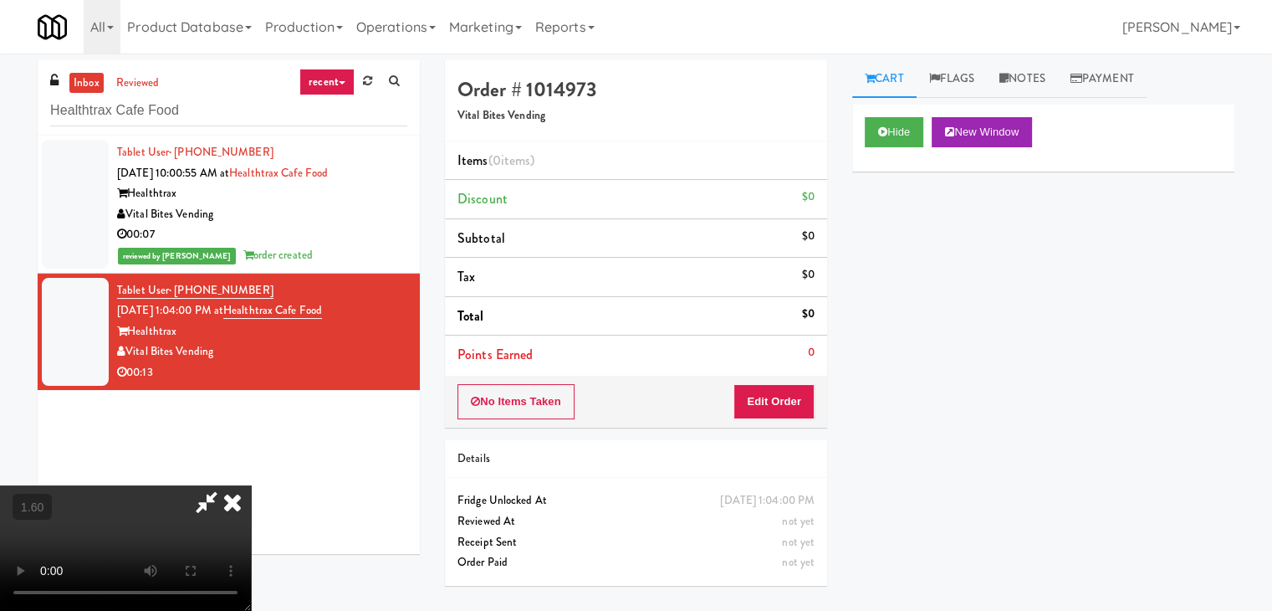
click at [251, 485] on video at bounding box center [125, 547] width 251 height 125
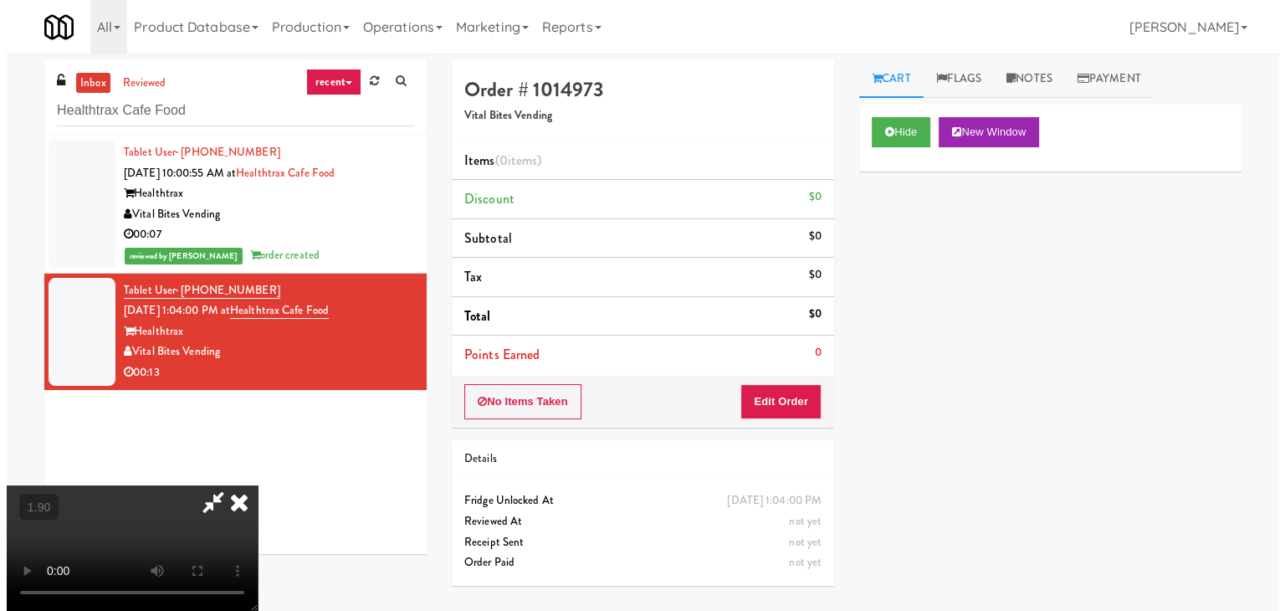
scroll to position [0, 0]
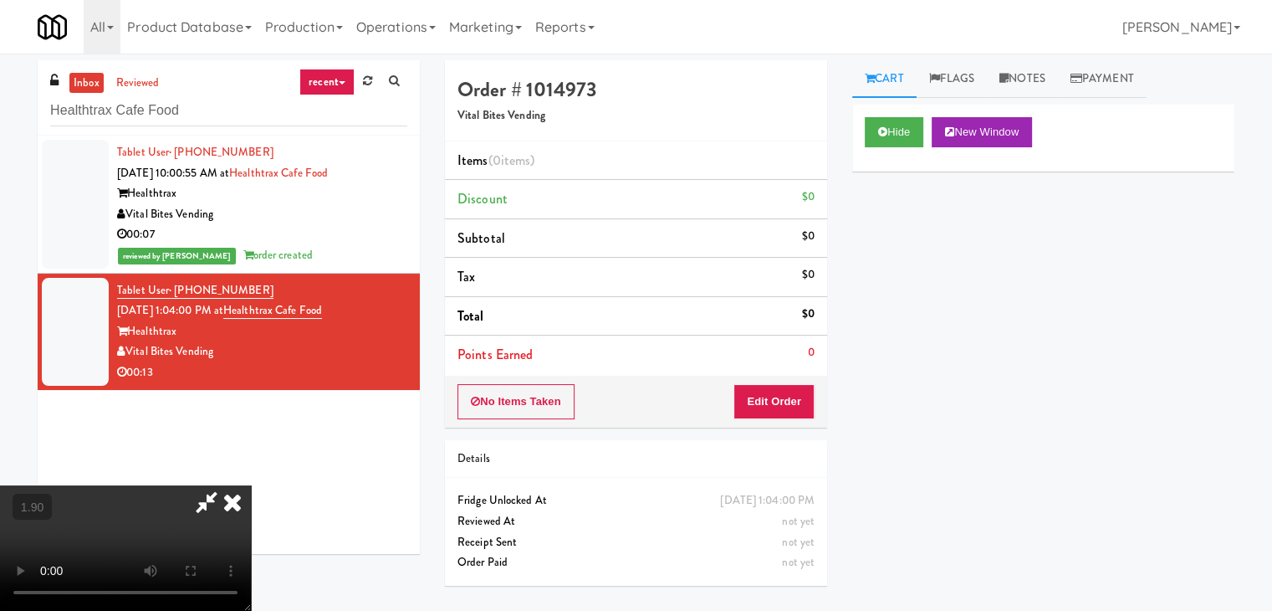
click at [226, 485] on icon at bounding box center [206, 501] width 38 height 33
click at [775, 396] on button "Edit Order" at bounding box center [774, 401] width 81 height 35
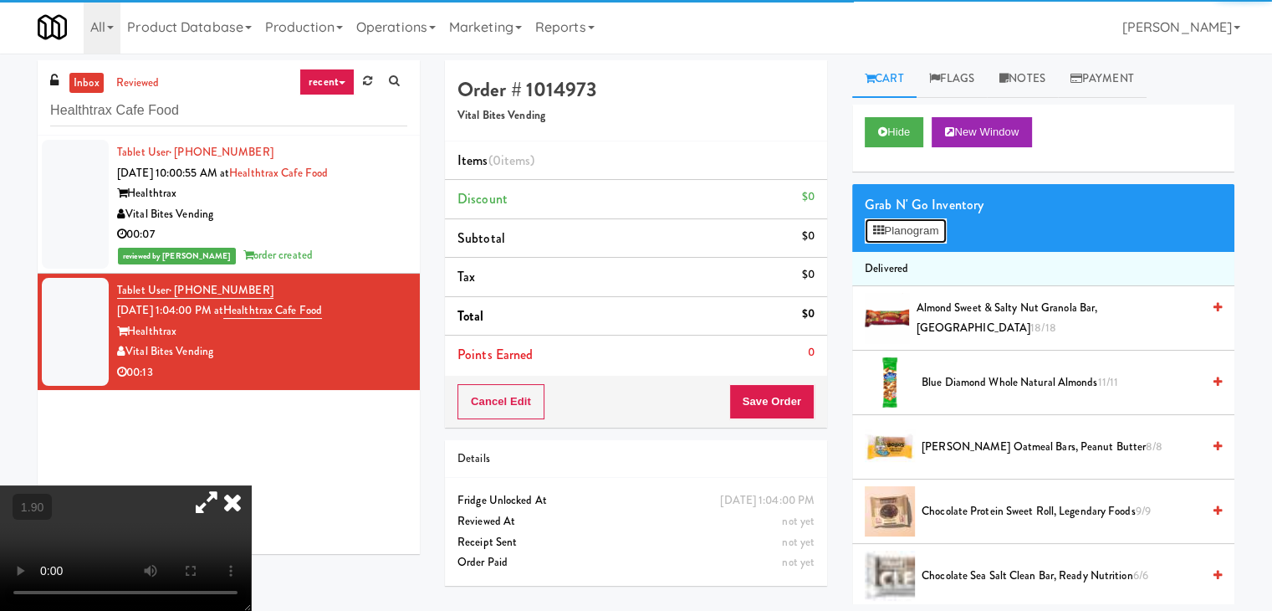
click at [898, 228] on button "Planogram" at bounding box center [906, 230] width 82 height 25
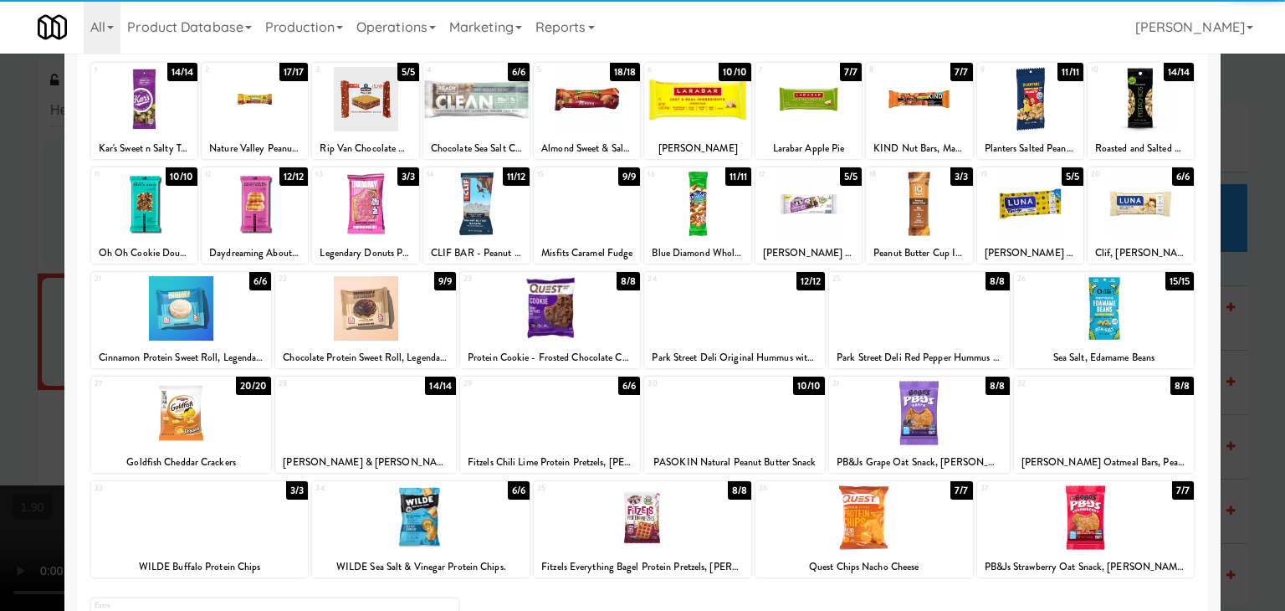
scroll to position [211, 0]
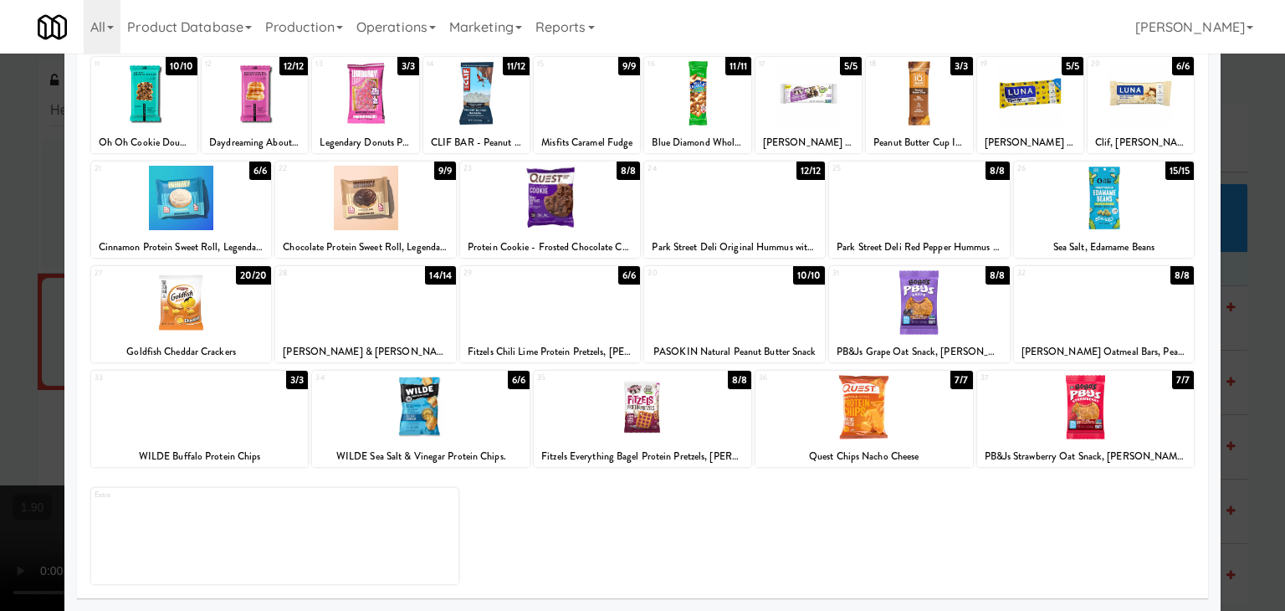
click at [224, 419] on div at bounding box center [199, 407] width 217 height 64
click at [560, 306] on div at bounding box center [550, 302] width 181 height 64
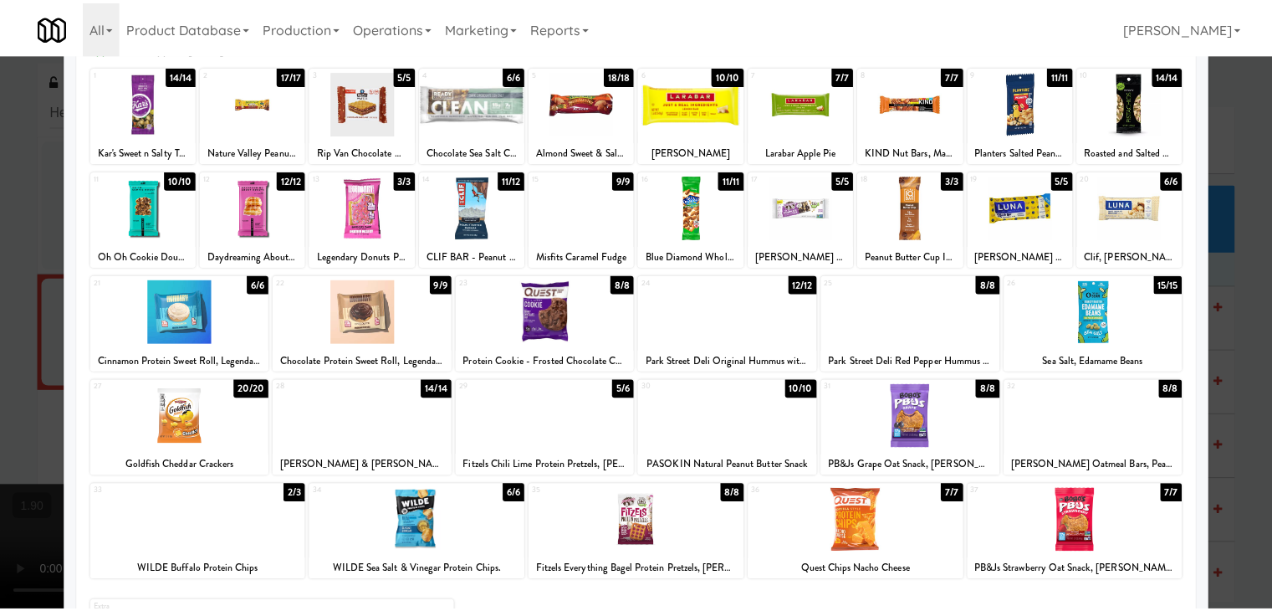
scroll to position [0, 0]
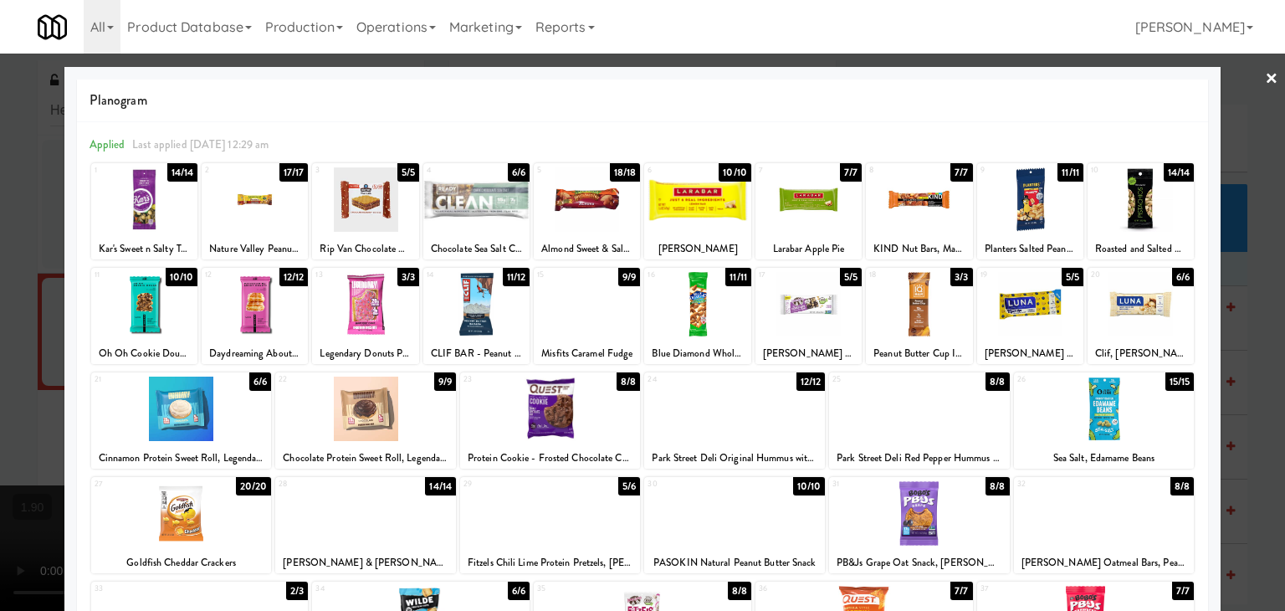
click at [1265, 77] on link "×" at bounding box center [1271, 80] width 13 height 52
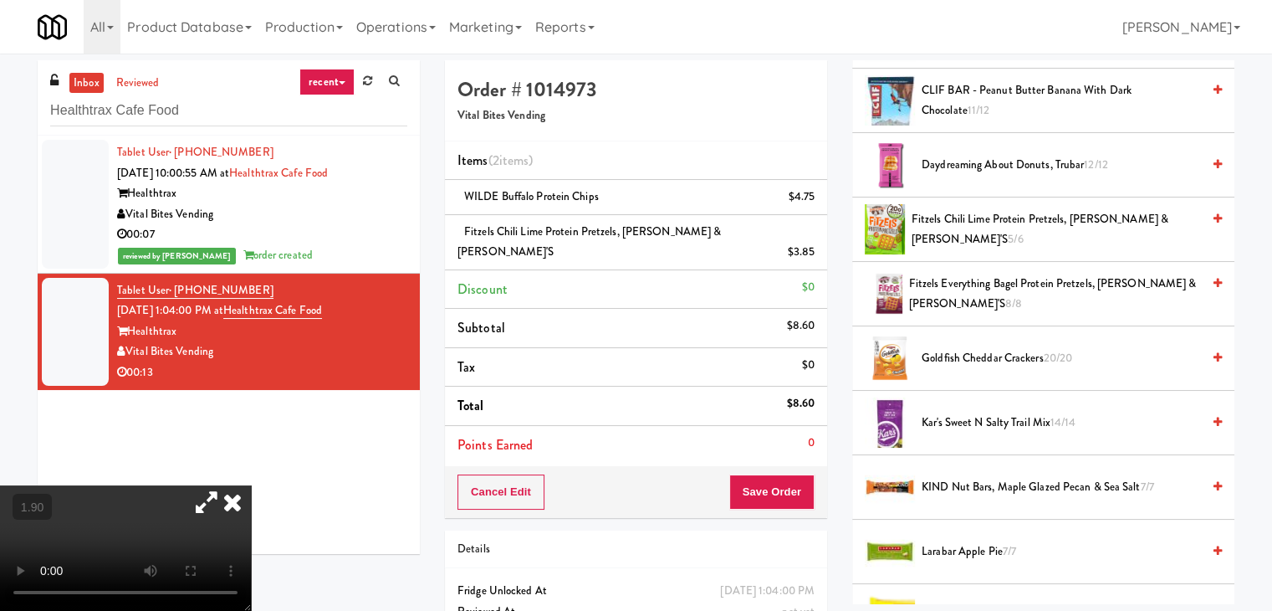
scroll to position [669, 0]
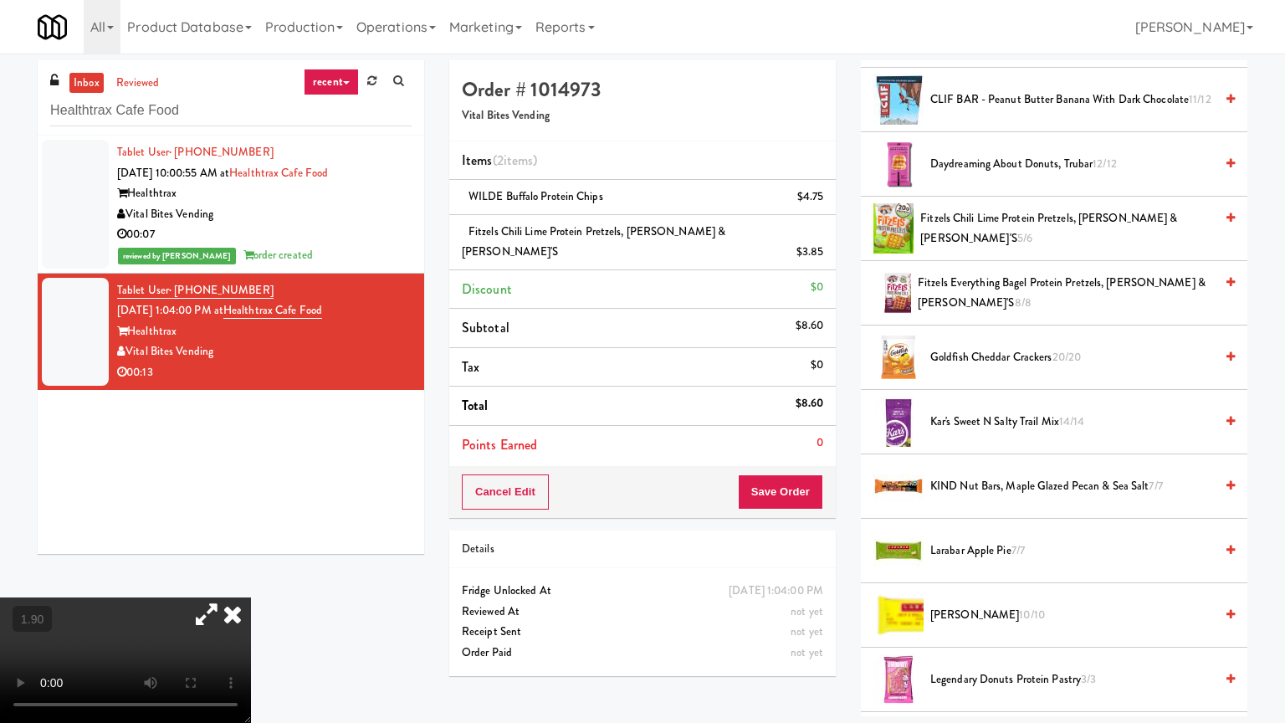
click at [251, 597] on video at bounding box center [125, 659] width 251 height 125
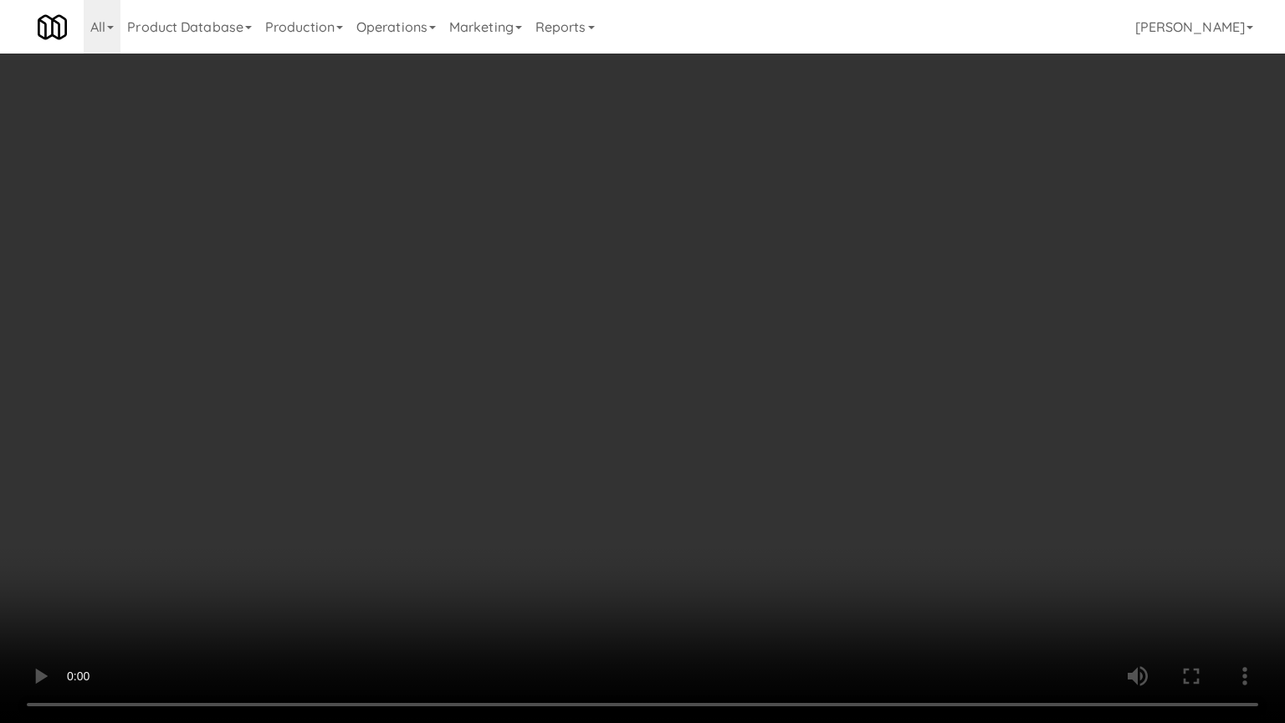
click at [623, 340] on video at bounding box center [642, 361] width 1285 height 723
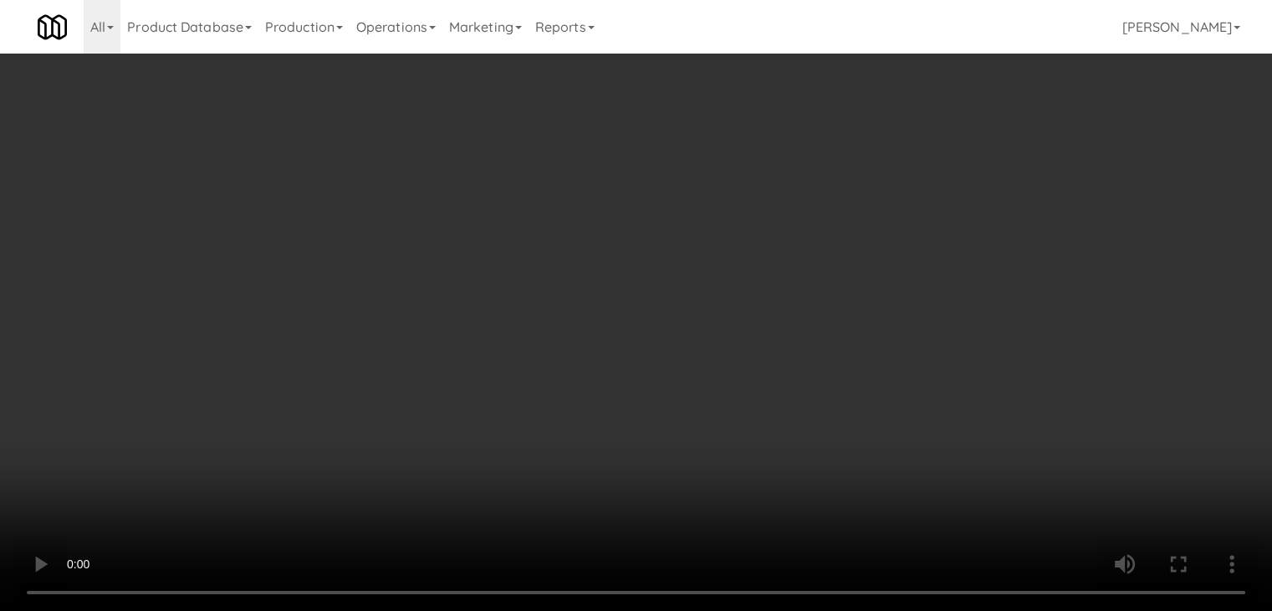
drag, startPoint x: 689, startPoint y: 232, endPoint x: 453, endPoint y: 236, distance: 235.9
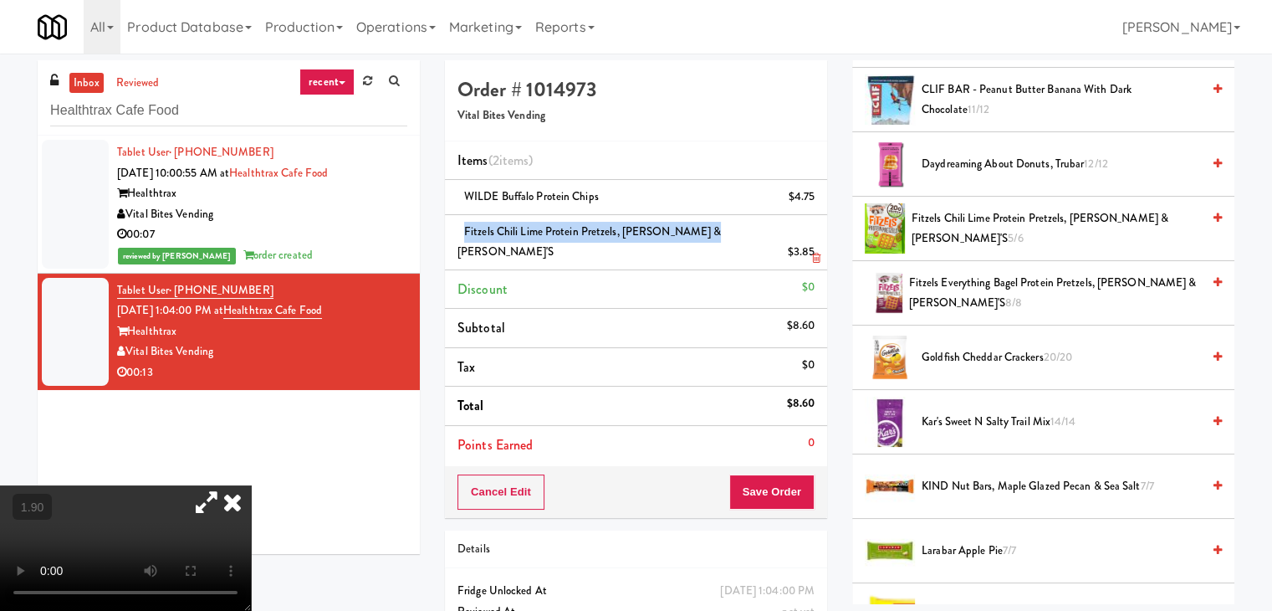
click at [453, 236] on li "Fitzels Chili Lime Protein Pretzels, [PERSON_NAME] & [PERSON_NAME]'s $3.85" at bounding box center [636, 242] width 382 height 55
copy span "Fitzels Chili Lime Protein Pretzels, [PERSON_NAME] & [PERSON_NAME]'s"
click at [755, 474] on button "Save Order" at bounding box center [771, 491] width 85 height 35
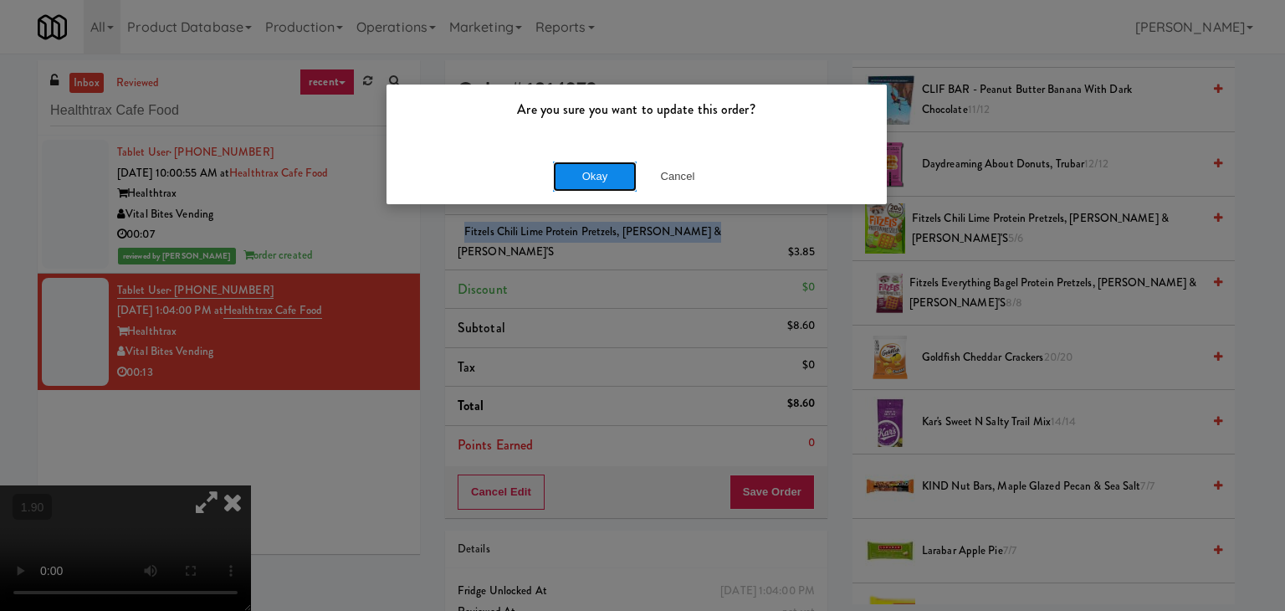
click at [606, 175] on button "Okay" at bounding box center [595, 176] width 84 height 30
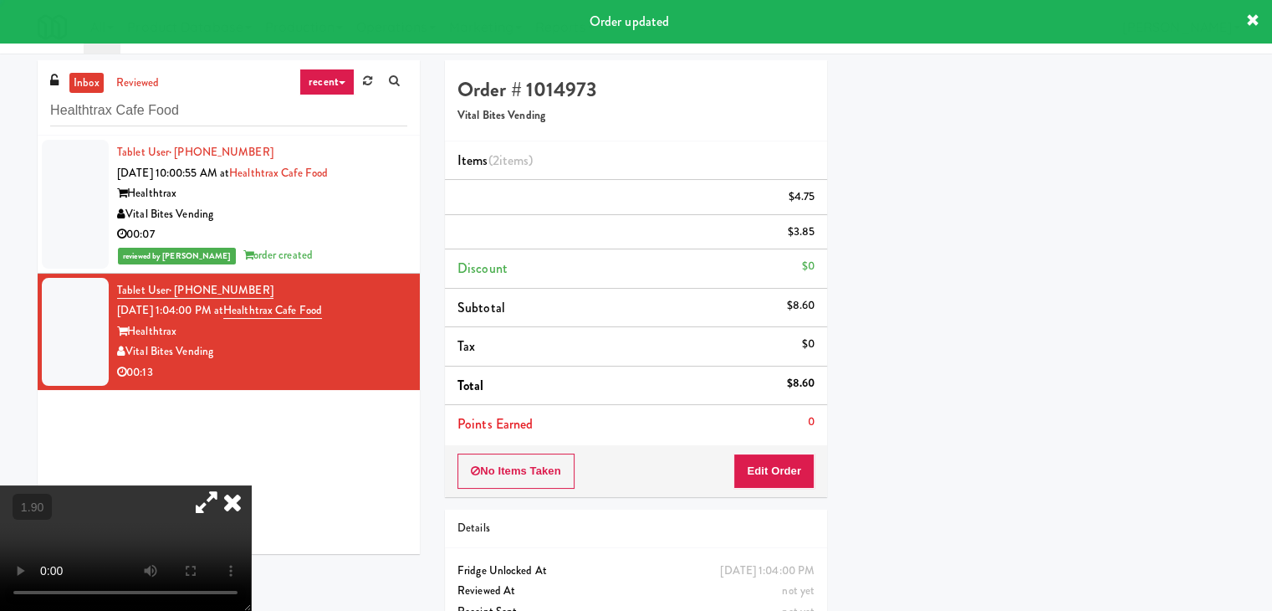
scroll to position [127, 0]
